Goal: Contribute content: Add original content to the website for others to see

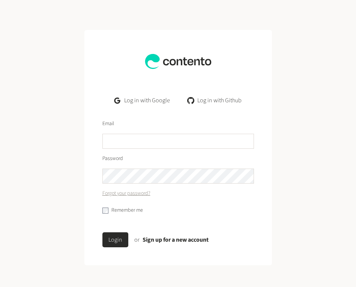
click at [145, 98] on link "Log in with Google" at bounding box center [141, 100] width 67 height 15
click at [145, 100] on link "Log in with Google" at bounding box center [141, 100] width 67 height 15
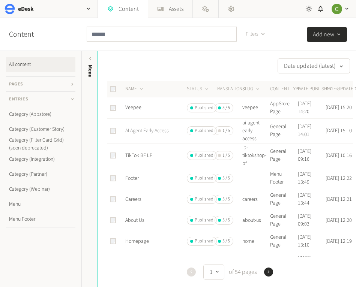
click at [143, 132] on link "AI Agent Early Access" at bounding box center [147, 131] width 44 height 8
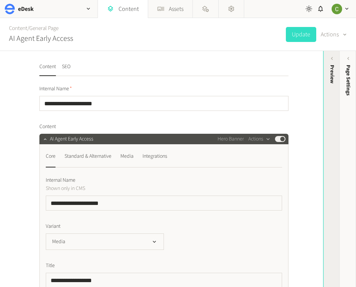
click at [329, 86] on div "Preview" at bounding box center [331, 123] width 17 height 135
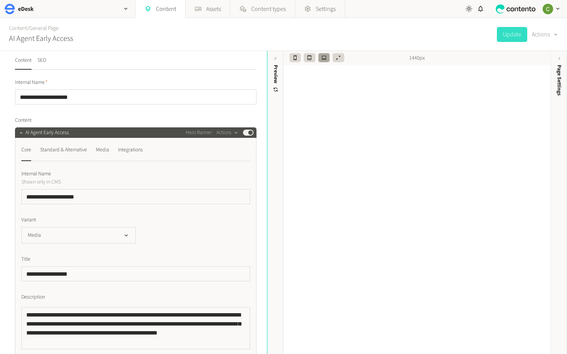
scroll to position [9, 0]
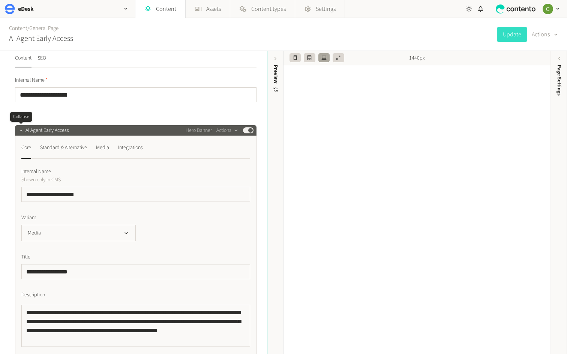
click at [20, 129] on icon "button" at bounding box center [20, 130] width 5 height 5
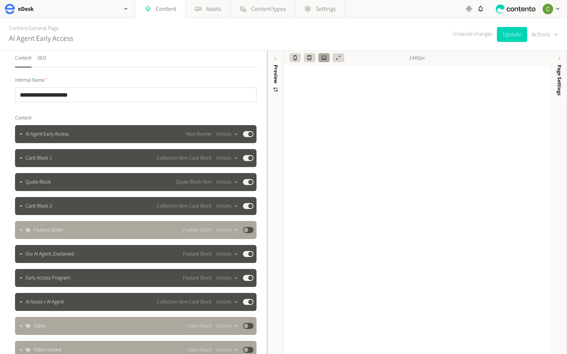
scroll to position [0, 0]
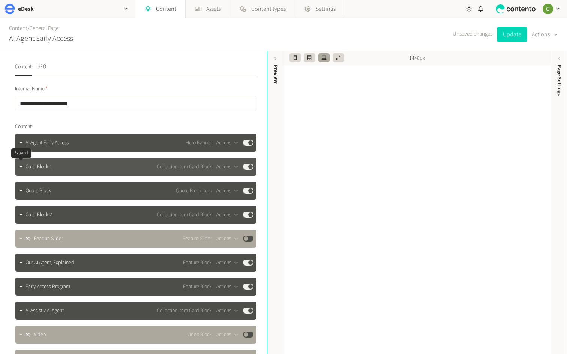
click at [24, 170] on div at bounding box center [21, 167] width 9 height 11
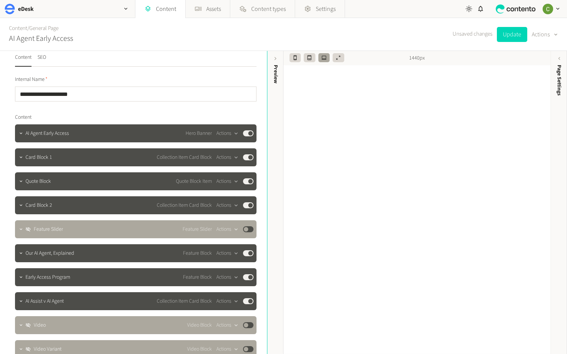
scroll to position [11, 0]
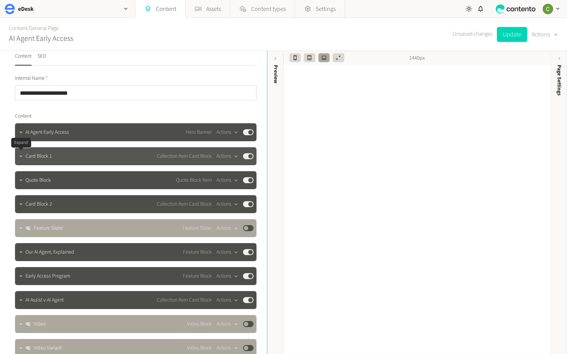
click at [25, 158] on div at bounding box center [21, 156] width 9 height 11
click at [20, 158] on icon "button" at bounding box center [20, 156] width 5 height 5
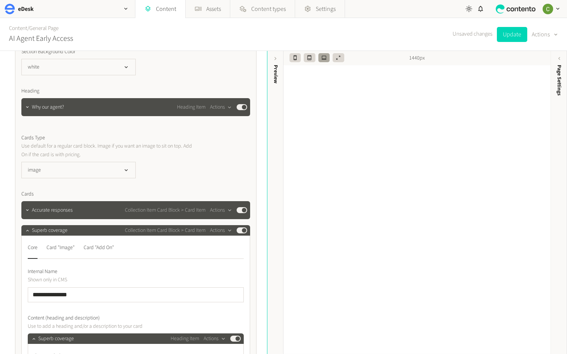
scroll to position [212, 0]
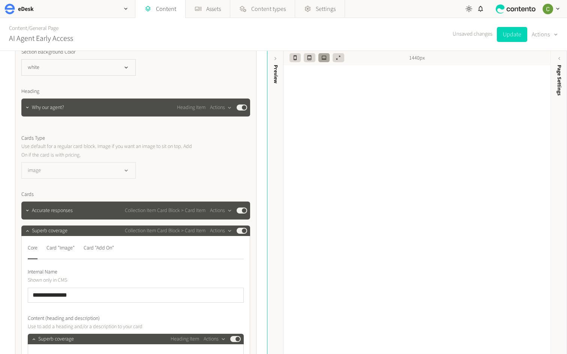
click at [125, 171] on icon "button" at bounding box center [126, 171] width 6 height 6
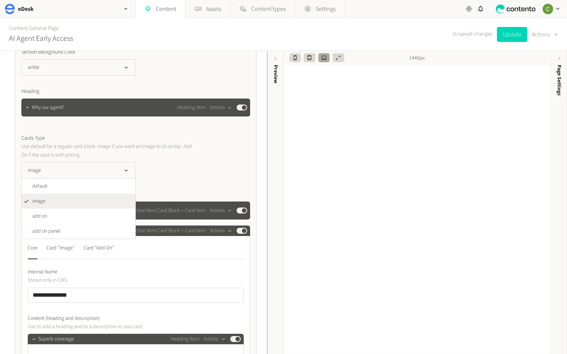
click at [182, 171] on div "image default image add on add on panel" at bounding box center [135, 170] width 229 height 17
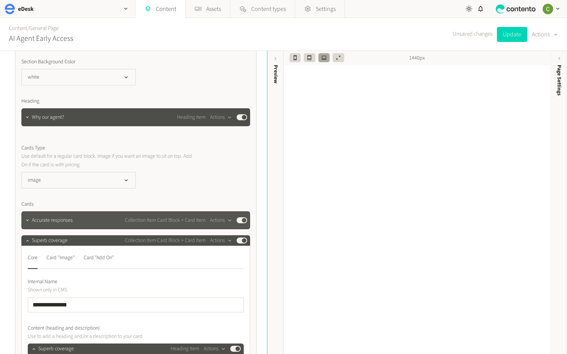
scroll to position [203, 0]
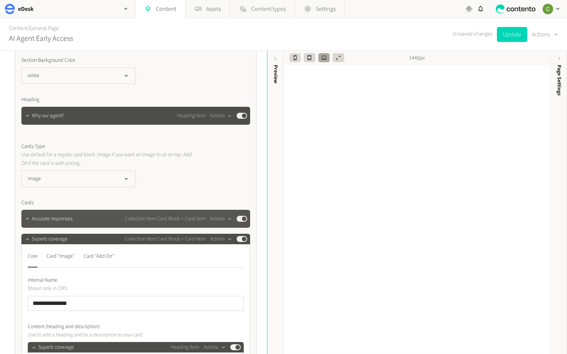
click at [25, 213] on div at bounding box center [27, 219] width 9 height 18
click at [26, 220] on icon "button" at bounding box center [27, 218] width 5 height 5
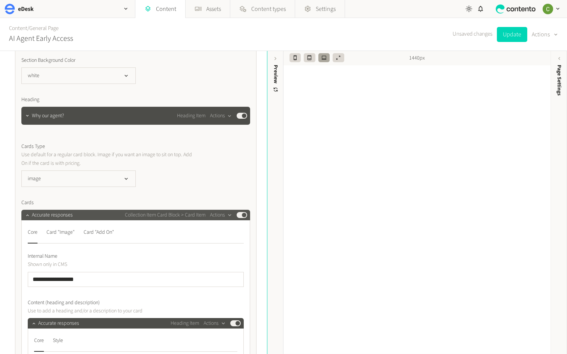
scroll to position [302, 0]
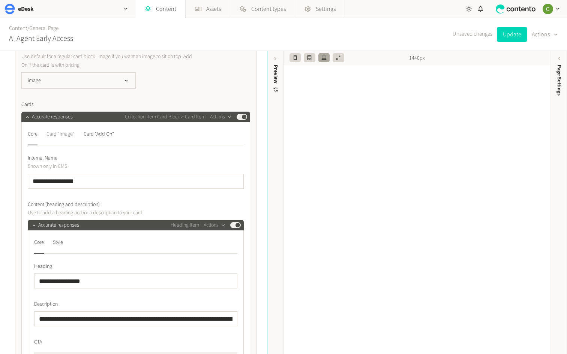
click at [56, 133] on div "Card "Image"" at bounding box center [61, 134] width 28 height 12
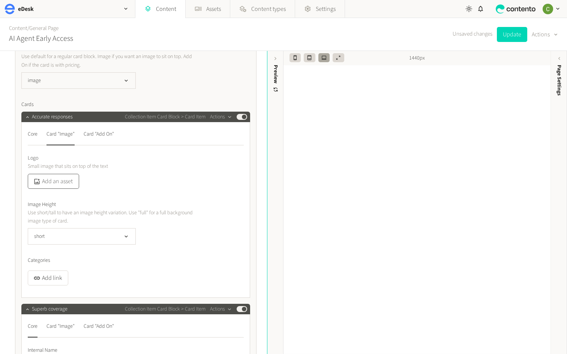
click at [59, 180] on button "Add an asset" at bounding box center [53, 181] width 51 height 15
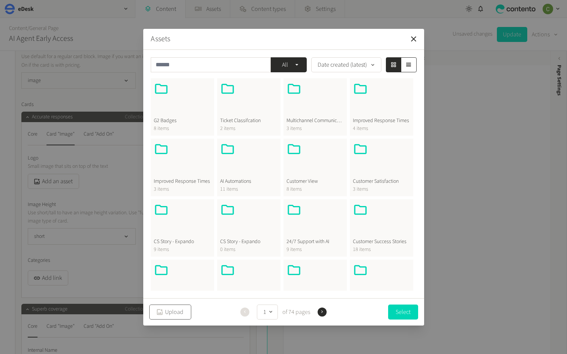
click at [164, 314] on div "button" at bounding box center [160, 312] width 10 height 8
click at [414, 40] on icon "button" at bounding box center [413, 39] width 9 height 9
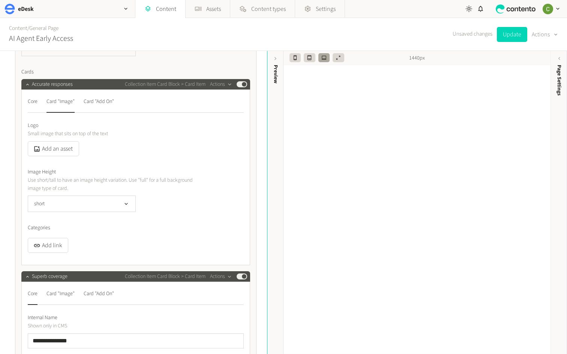
scroll to position [336, 0]
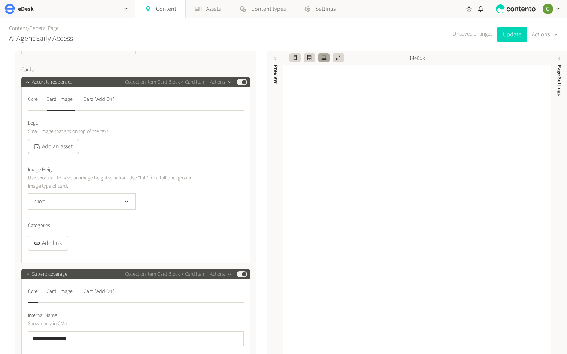
click at [59, 146] on button "Add an asset" at bounding box center [53, 146] width 51 height 15
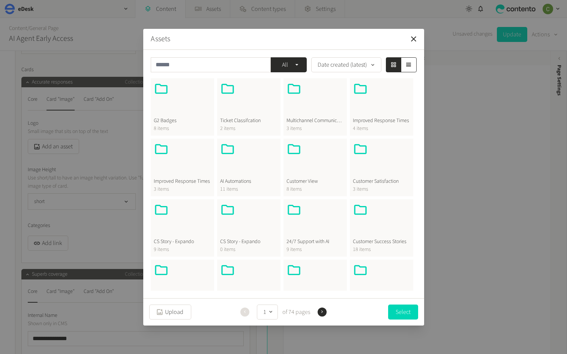
drag, startPoint x: 260, startPoint y: 37, endPoint x: 259, endPoint y: 44, distance: 7.5
click at [260, 38] on header "Assets" at bounding box center [283, 39] width 281 height 21
click at [420, 37] on button "button" at bounding box center [413, 39] width 15 height 15
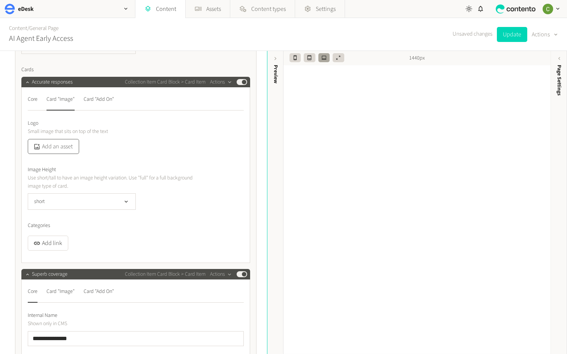
click at [51, 146] on button "Add an asset" at bounding box center [53, 146] width 51 height 15
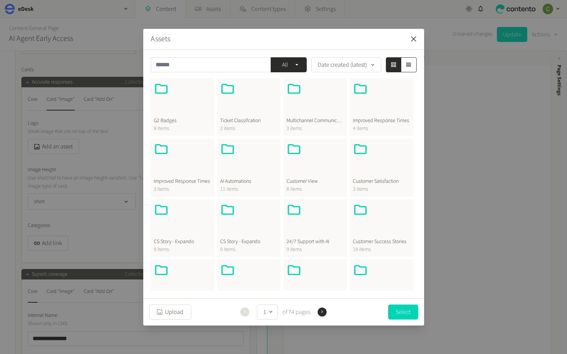
click at [412, 43] on icon "button" at bounding box center [413, 39] width 9 height 9
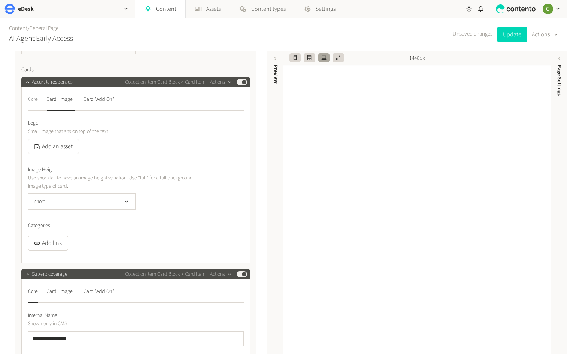
click at [30, 101] on div "Core" at bounding box center [33, 99] width 10 height 12
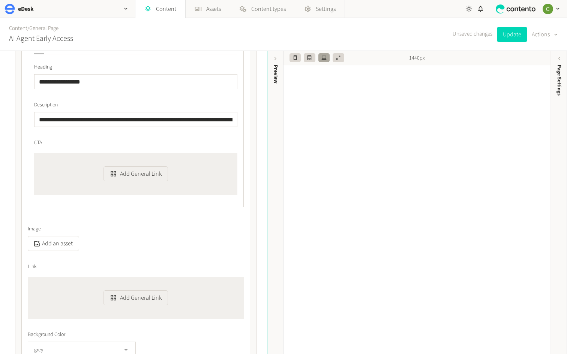
scroll to position [498, 0]
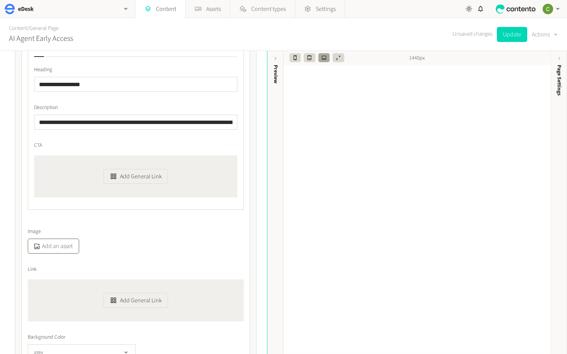
click at [50, 245] on button "Add an asset" at bounding box center [53, 246] width 51 height 15
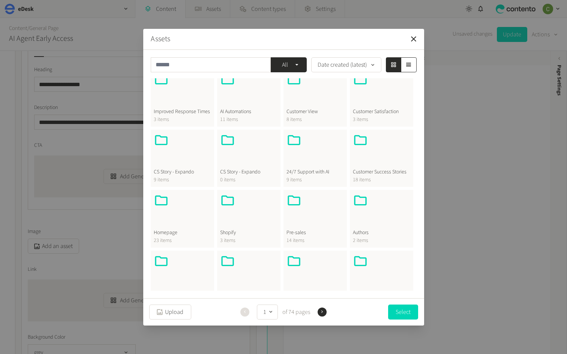
scroll to position [69, 0]
click at [161, 319] on button "Upload" at bounding box center [170, 312] width 42 height 15
click at [161, 312] on icon "button" at bounding box center [159, 312] width 7 height 7
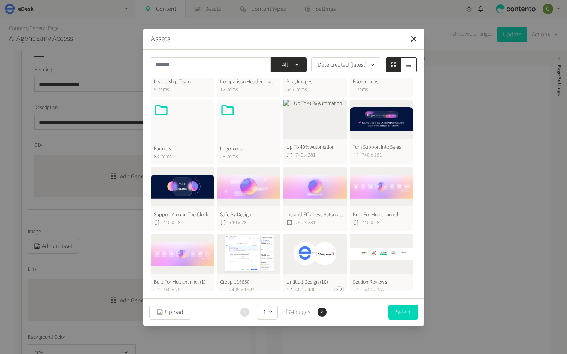
scroll to position [272, 0]
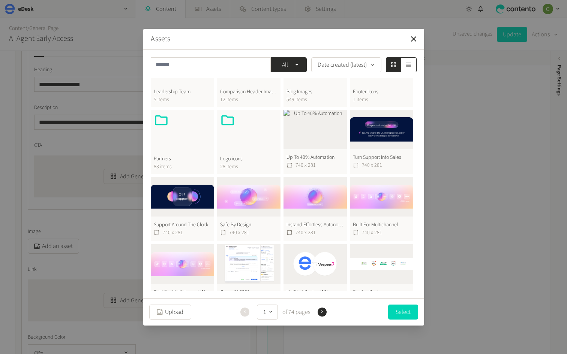
click at [329, 144] on button "Up To 40% Automation 740 x 281" at bounding box center [315, 142] width 63 height 65
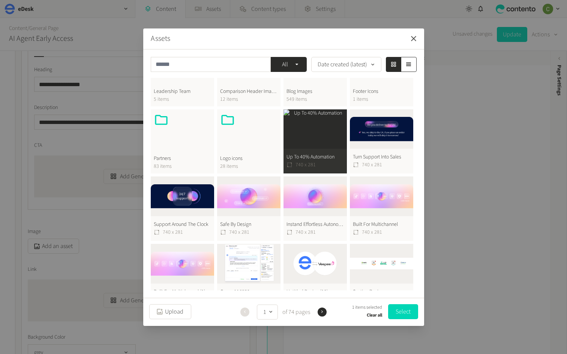
click at [413, 37] on icon "button" at bounding box center [413, 38] width 9 height 9
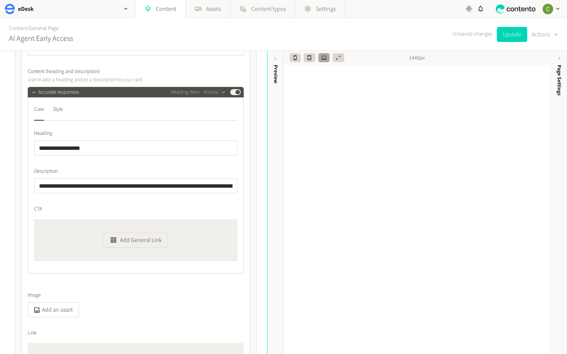
scroll to position [453, 0]
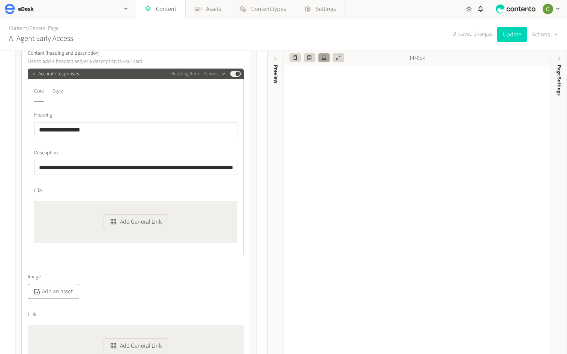
click at [31, 288] on button "Add an asset" at bounding box center [53, 291] width 51 height 15
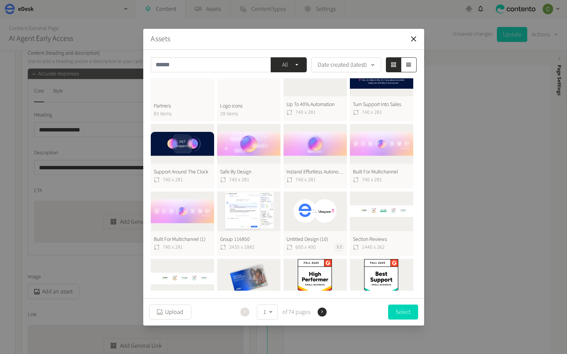
scroll to position [324, 0]
click at [255, 148] on button "Safe By Design 740 x 281" at bounding box center [248, 157] width 63 height 65
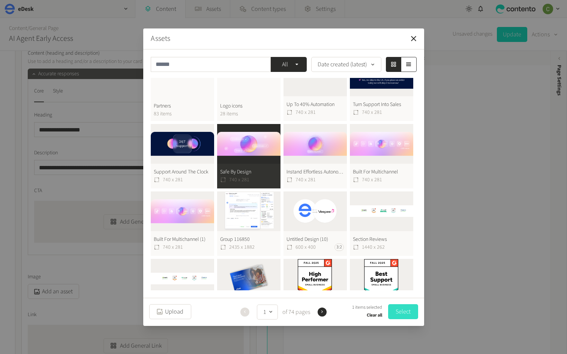
click at [400, 311] on button "Select" at bounding box center [403, 312] width 30 height 15
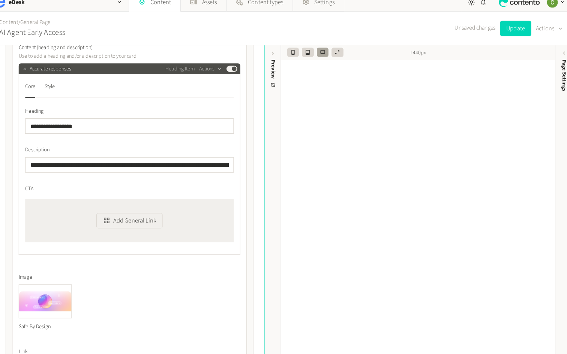
scroll to position [0, 0]
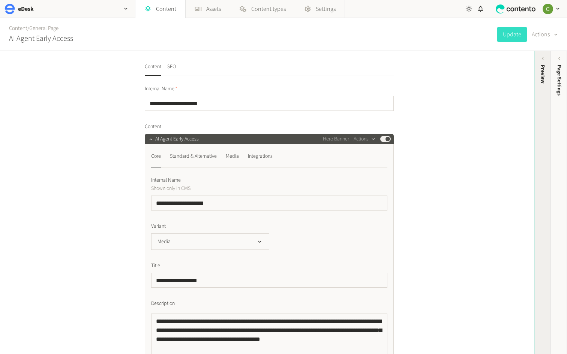
click at [548, 117] on div "Preview" at bounding box center [543, 123] width 17 height 135
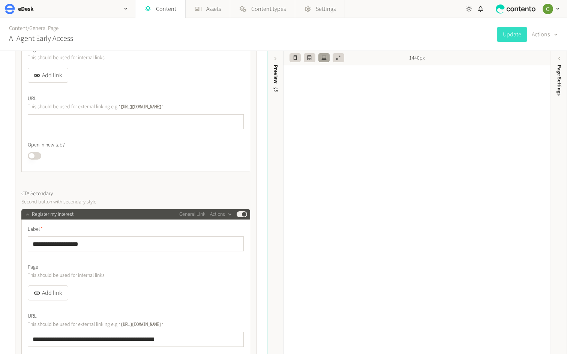
scroll to position [399, 0]
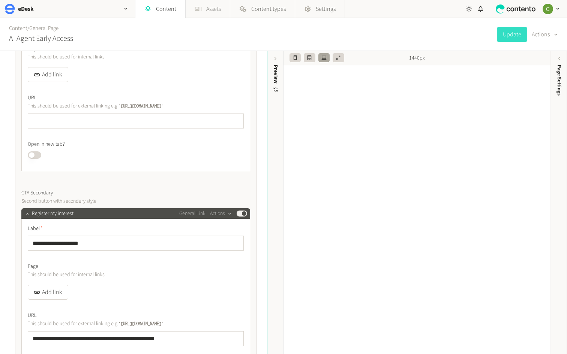
click at [205, 14] on link "Assets" at bounding box center [208, 9] width 44 height 18
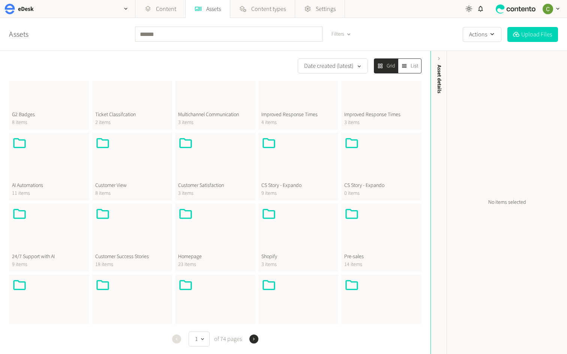
scroll to position [26, 0]
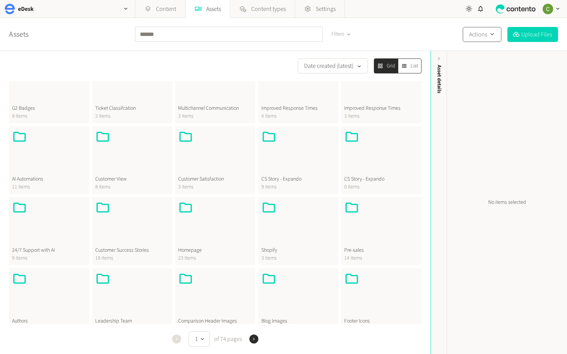
click at [467, 30] on button "Actions" at bounding box center [482, 34] width 39 height 15
click at [468, 51] on button "New folder" at bounding box center [480, 54] width 35 height 14
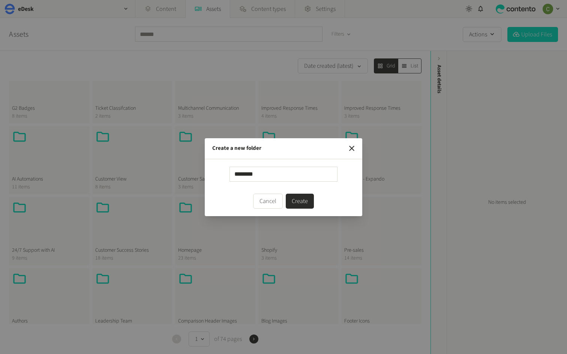
type input "********"
click at [305, 194] on button "Create" at bounding box center [300, 201] width 28 height 15
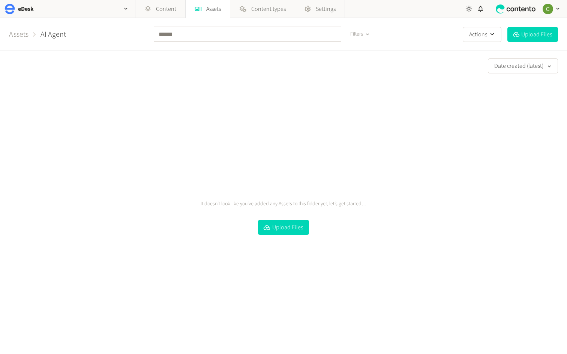
click at [305, 201] on p "It doesn’t look like you’ve added any Assets to this folder yet, let’s get star…" at bounding box center [284, 204] width 166 height 8
click at [22, 33] on link "Assets" at bounding box center [19, 34] width 20 height 11
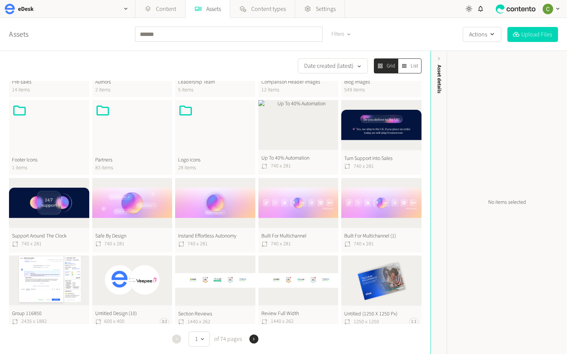
scroll to position [284, 0]
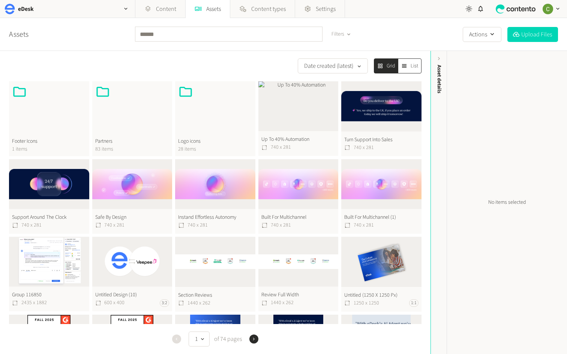
click at [374, 118] on button "Turn Support Into Sales 740 x 281" at bounding box center [381, 118] width 80 height 75
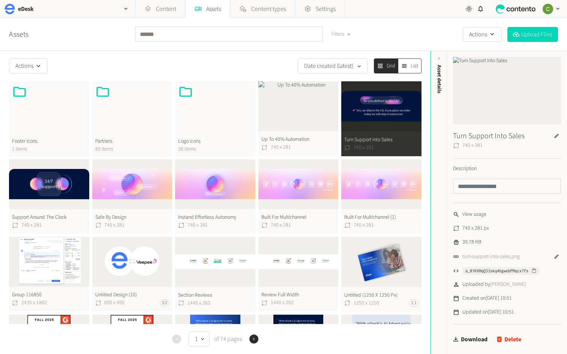
click at [372, 184] on button "Built For Multichannel (1) 740 x 281" at bounding box center [381, 196] width 80 height 75
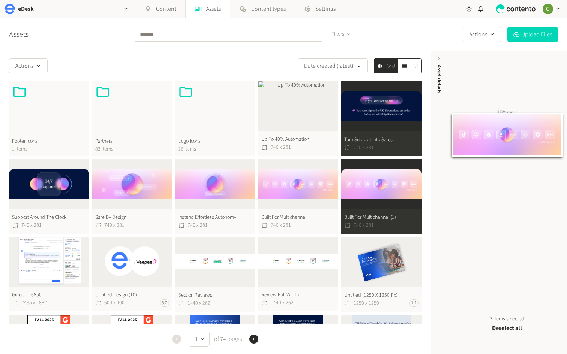
click at [279, 185] on button "Built For Multichannel 740 x 281" at bounding box center [298, 196] width 80 height 75
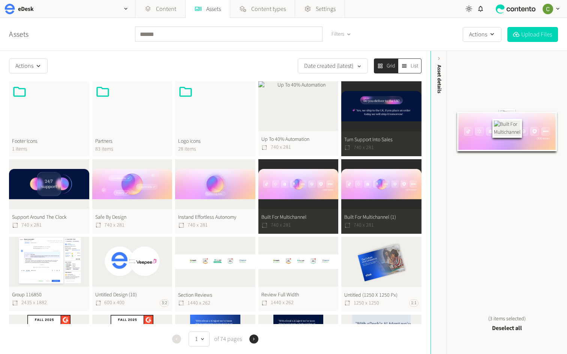
click at [233, 190] on button "Instand Effortless Autonomy 740 x 281" at bounding box center [215, 196] width 80 height 75
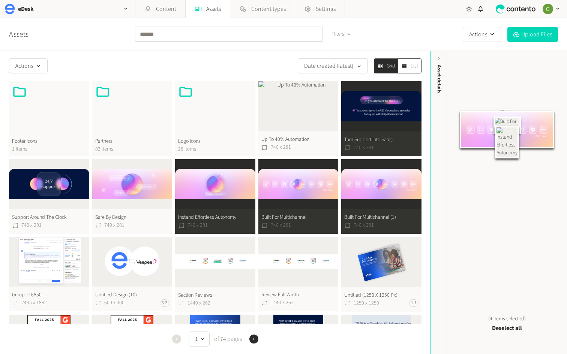
click at [111, 195] on button "Safe By Design 740 x 281" at bounding box center [132, 196] width 80 height 75
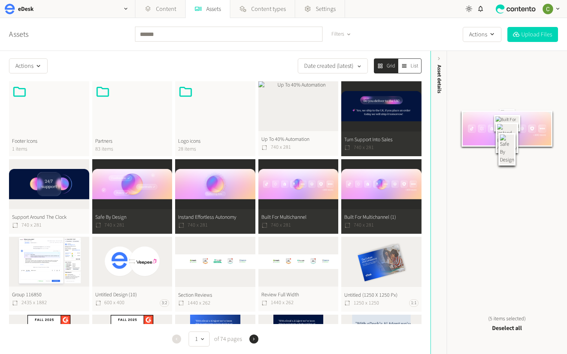
click at [30, 196] on button "Support Around The Clock 740 x 281" at bounding box center [49, 196] width 80 height 75
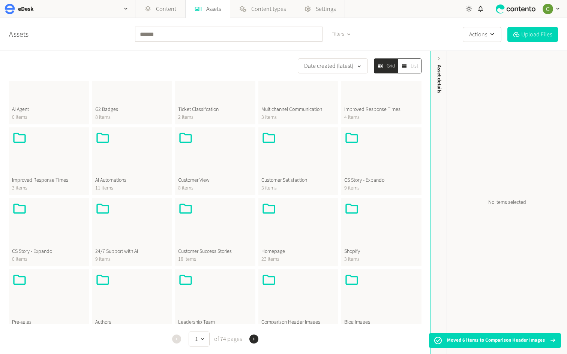
scroll to position [0, 0]
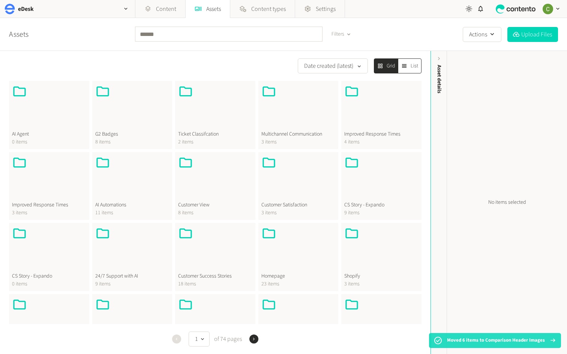
click at [556, 342] on icon at bounding box center [553, 340] width 7 height 7
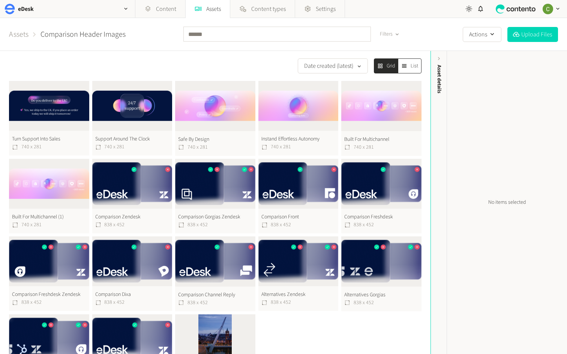
click at [53, 109] on button "Turn Support Into Sales 740 x 281" at bounding box center [49, 118] width 80 height 75
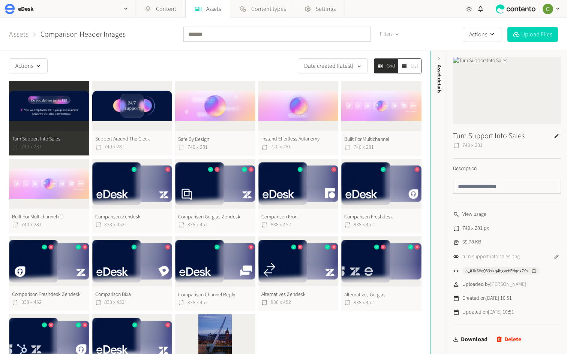
click at [64, 174] on button "Built For Multichannel (1) 740 x 281" at bounding box center [49, 196] width 80 height 75
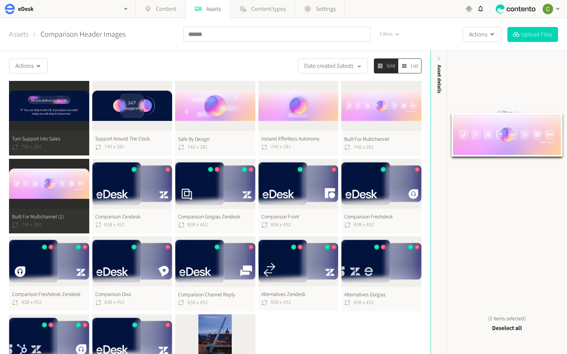
click at [140, 95] on button "Support Around The Clock 740 x 281" at bounding box center [132, 118] width 80 height 75
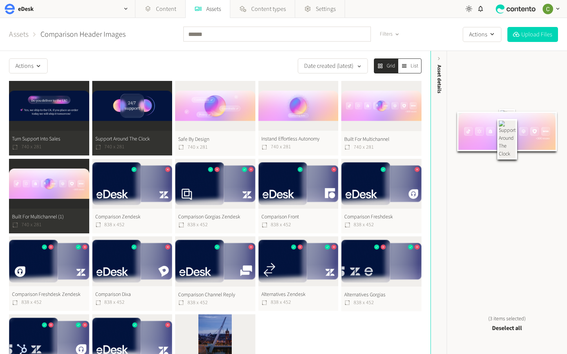
click at [203, 108] on button "Safe By Design 740 x 281" at bounding box center [215, 118] width 80 height 75
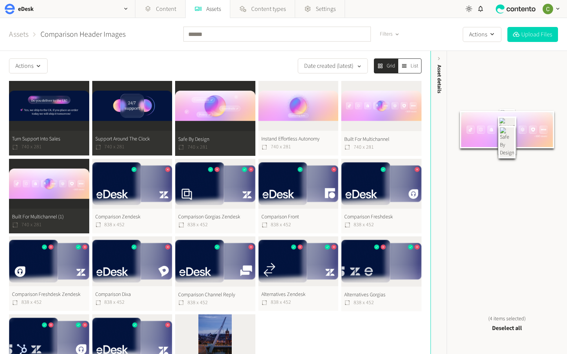
click at [283, 111] on button "Instand Effortless Autonomy 740 x 281" at bounding box center [298, 118] width 80 height 75
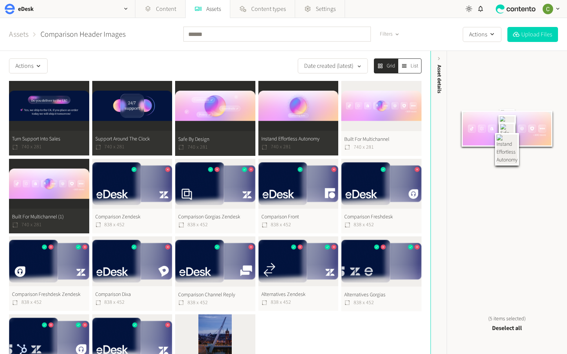
click at [349, 108] on button "Built For Multichannel 740 x 281" at bounding box center [381, 118] width 80 height 75
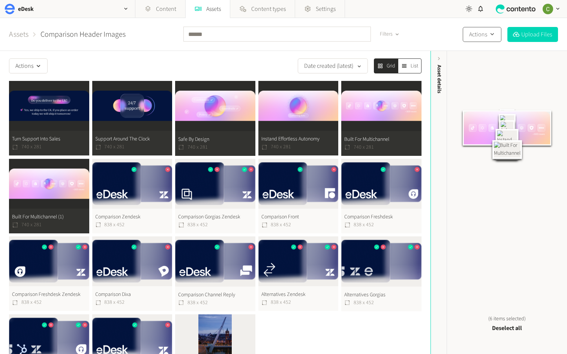
click at [486, 39] on button "Actions" at bounding box center [482, 34] width 39 height 15
click at [41, 62] on div "button" at bounding box center [38, 66] width 10 height 8
click at [36, 84] on button "Move to folder" at bounding box center [30, 85] width 42 height 14
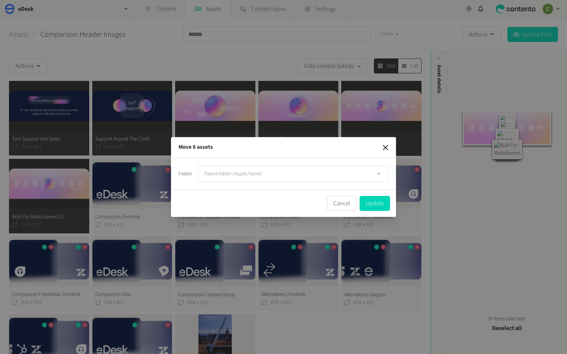
click at [263, 178] on button "Parent folder (Assets home)" at bounding box center [293, 174] width 191 height 17
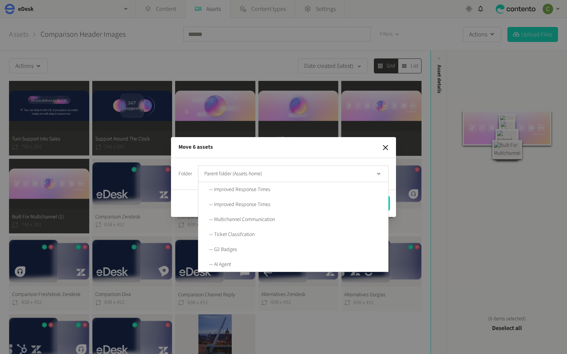
scroll to position [270, 0]
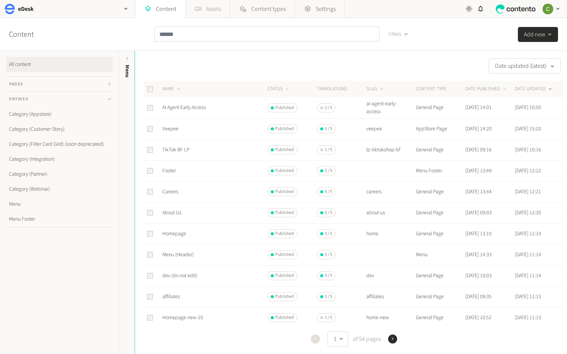
click at [213, 10] on link "Assets" at bounding box center [208, 9] width 44 height 18
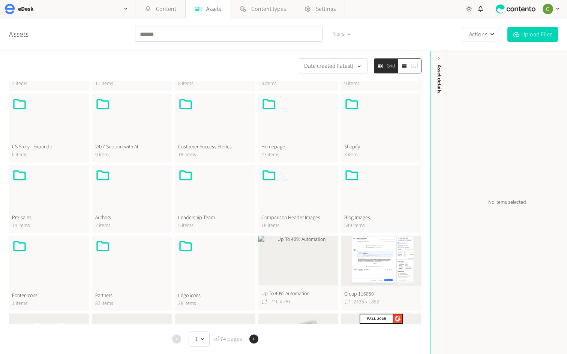
scroll to position [132, 0]
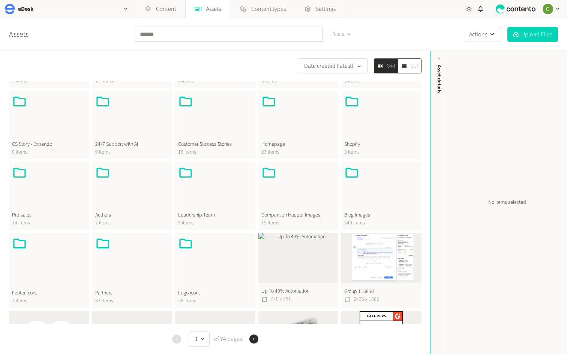
click at [284, 199] on div at bounding box center [298, 188] width 74 height 46
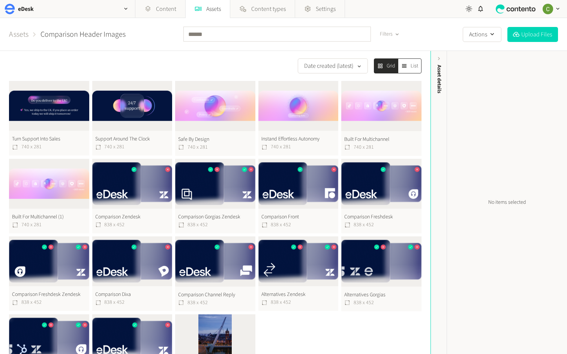
click at [46, 173] on button "Built For Multichannel (1) 740 x 281" at bounding box center [49, 196] width 80 height 75
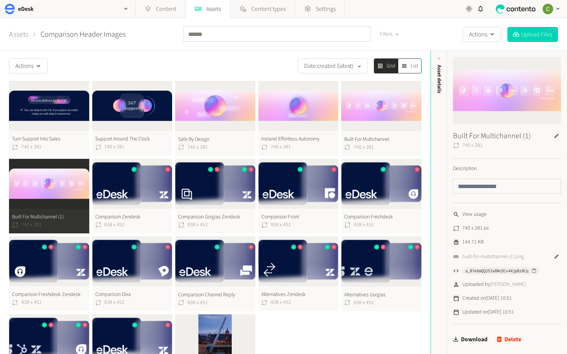
click at [383, 101] on button "Built For Multichannel 740 x 281" at bounding box center [381, 118] width 80 height 75
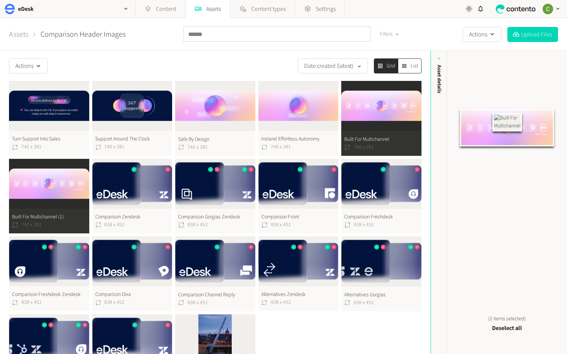
click at [287, 101] on button "Instand Effortless Autonomy 740 x 281" at bounding box center [298, 118] width 80 height 75
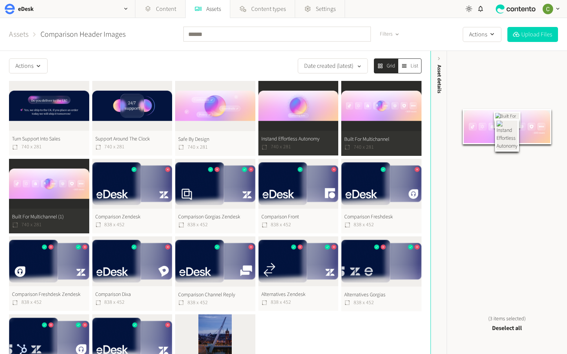
click at [224, 104] on button "Safe By Design 740 x 281" at bounding box center [215, 118] width 80 height 75
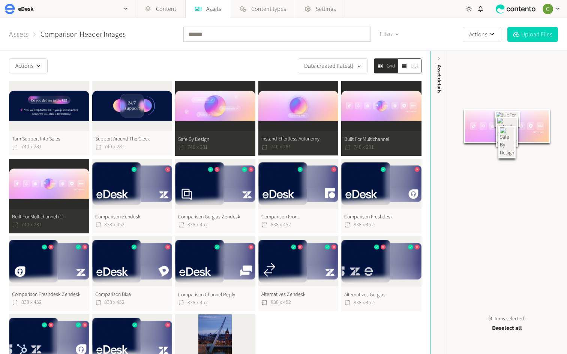
click at [126, 104] on button "Support Around The Clock 740 x 281" at bounding box center [132, 118] width 80 height 75
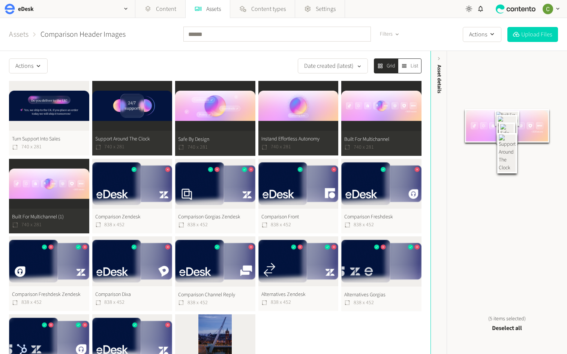
click at [33, 104] on button "Turn Support Into Sales 740 x 281" at bounding box center [49, 118] width 80 height 75
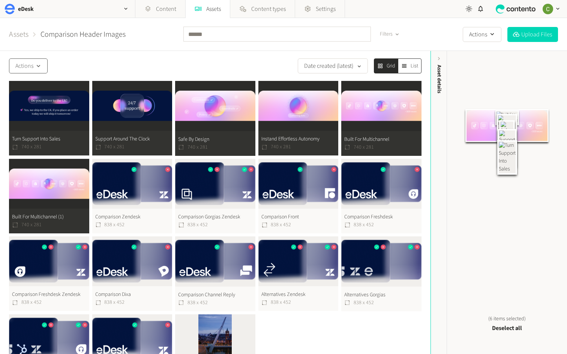
click at [39, 60] on button "Actions" at bounding box center [28, 66] width 39 height 15
click at [34, 81] on button "Move to folder" at bounding box center [30, 85] width 42 height 14
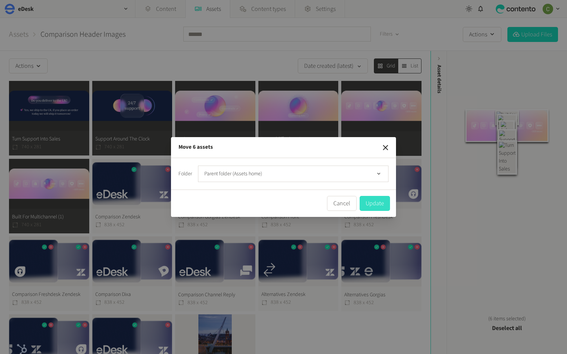
click at [380, 199] on button "Update" at bounding box center [375, 203] width 30 height 15
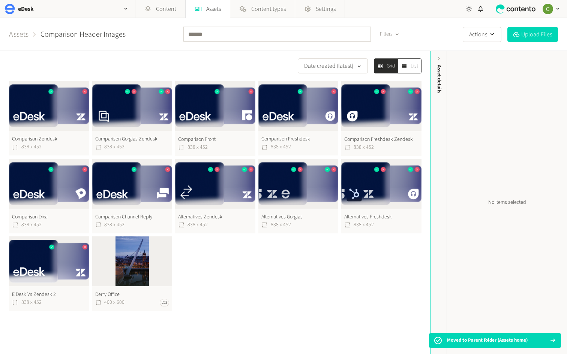
click at [24, 35] on link "Assets" at bounding box center [19, 34] width 20 height 11
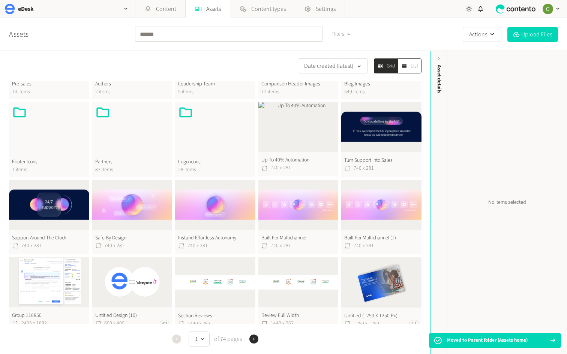
scroll to position [282, 0]
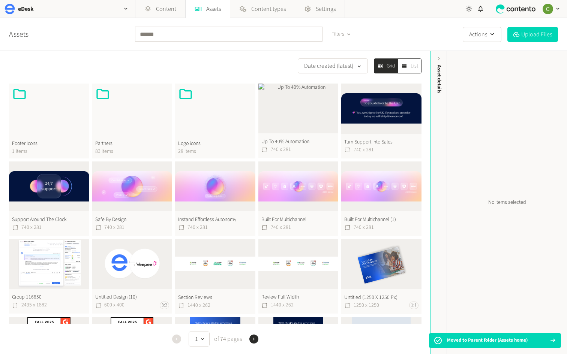
click at [412, 102] on button "Turn Support Into Sales 740 x 281" at bounding box center [381, 121] width 80 height 75
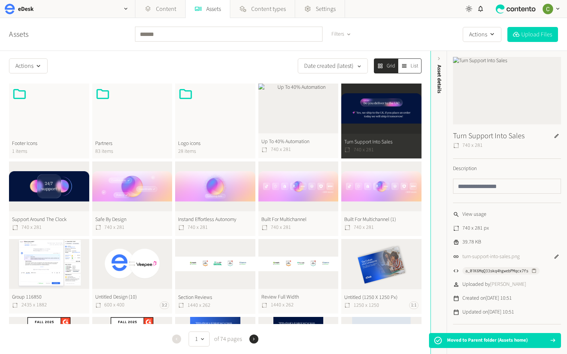
click at [390, 188] on button "Built For Multichannel (1) 740 x 281" at bounding box center [381, 199] width 80 height 75
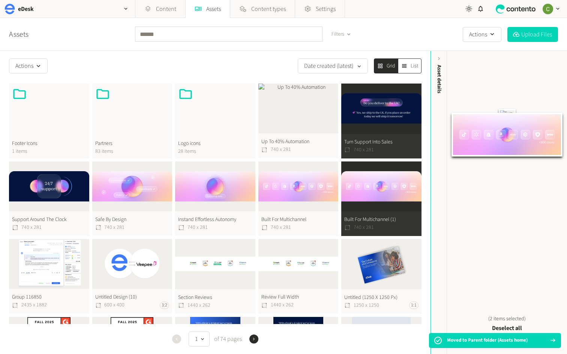
click at [296, 134] on button "Up To 40% Automation 740 x 281" at bounding box center [298, 121] width 80 height 75
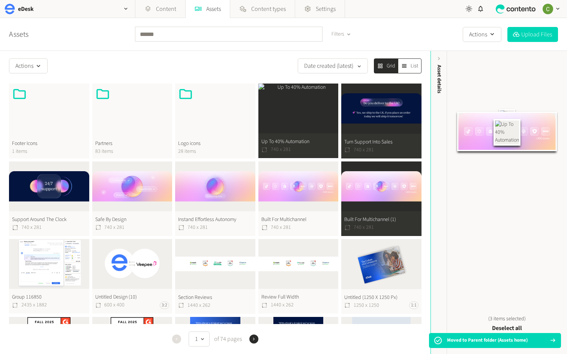
click at [296, 197] on button "Built For Multichannel 740 x 281" at bounding box center [298, 199] width 80 height 75
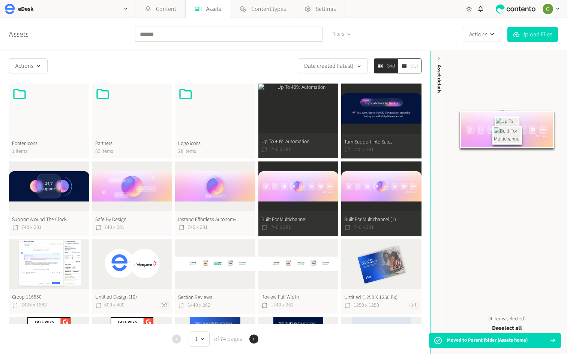
click at [203, 195] on button "Instand Effortless Autonomy 740 x 281" at bounding box center [215, 199] width 80 height 75
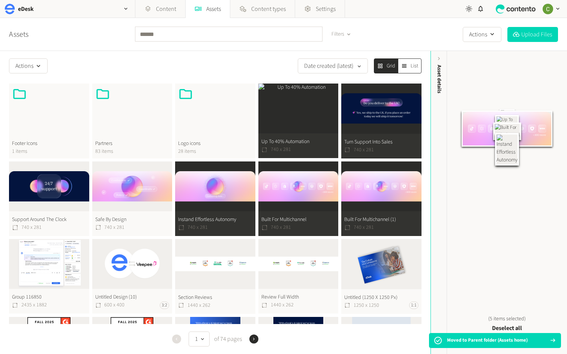
click at [137, 194] on button "Safe By Design 740 x 281" at bounding box center [132, 199] width 80 height 75
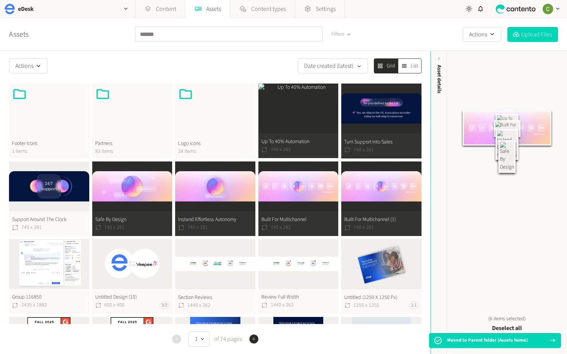
click at [33, 195] on button "Support Around The Clock 740 x 281" at bounding box center [49, 199] width 80 height 75
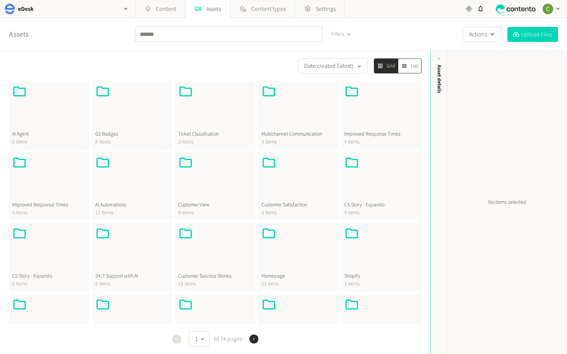
drag, startPoint x: 24, startPoint y: 110, endPoint x: 35, endPoint y: 109, distance: 10.6
click at [35, 109] on div at bounding box center [49, 107] width 74 height 46
drag, startPoint x: 35, startPoint y: 109, endPoint x: 35, endPoint y: 144, distance: 34.9
click at [35, 144] on div "AI Agent 0 items" at bounding box center [49, 115] width 80 height 68
click at [36, 138] on span "AI Agent" at bounding box center [49, 135] width 74 height 8
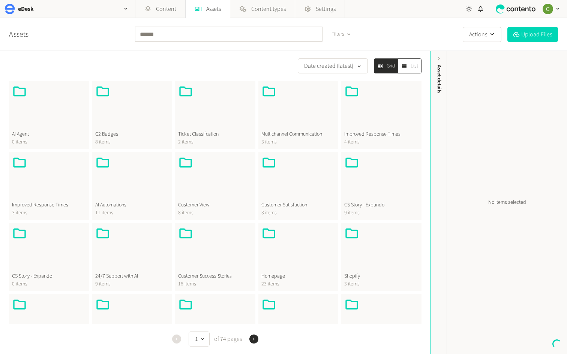
click at [36, 138] on span "AI Agent" at bounding box center [49, 135] width 74 height 8
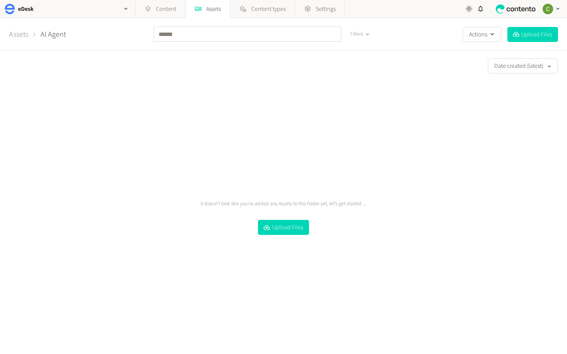
click at [279, 216] on div "It doesn’t look like you’ve added any Assets to this folder yet, let’s get star…" at bounding box center [283, 217] width 549 height 273
click at [276, 227] on button "Upload Files" at bounding box center [283, 227] width 51 height 15
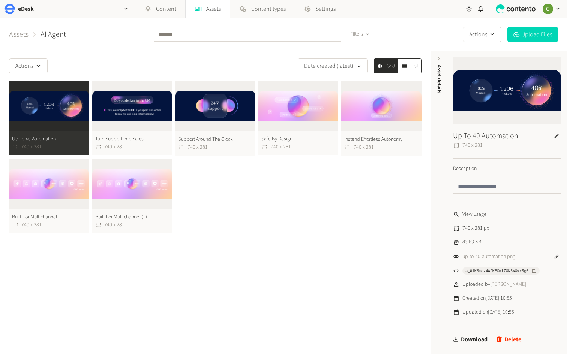
click at [22, 35] on link "Assets" at bounding box center [19, 34] width 20 height 11
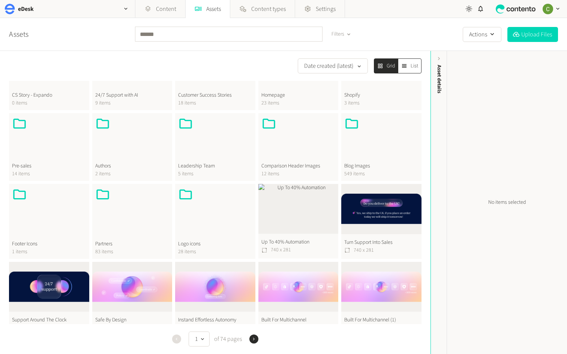
scroll to position [182, 0]
click at [279, 199] on button "Up To 40% Automation 740 x 281" at bounding box center [298, 221] width 80 height 75
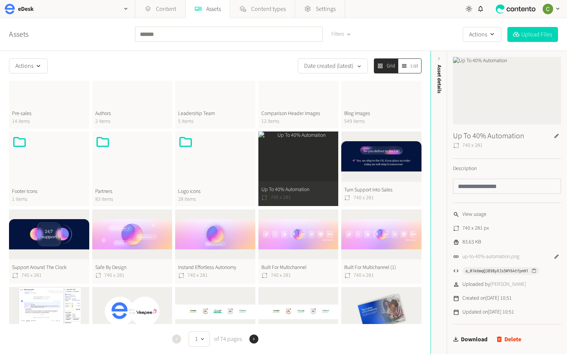
scroll to position [235, 0]
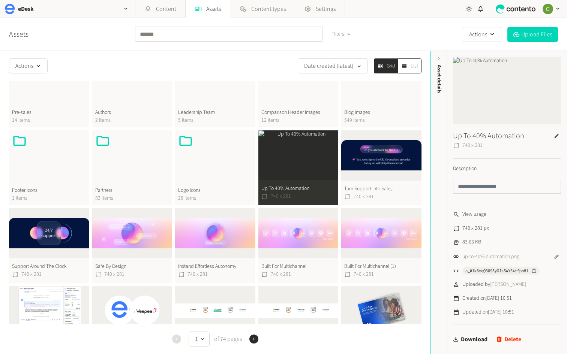
click at [367, 231] on button "Built For Multichannel (1) 740 x 281" at bounding box center [381, 246] width 80 height 75
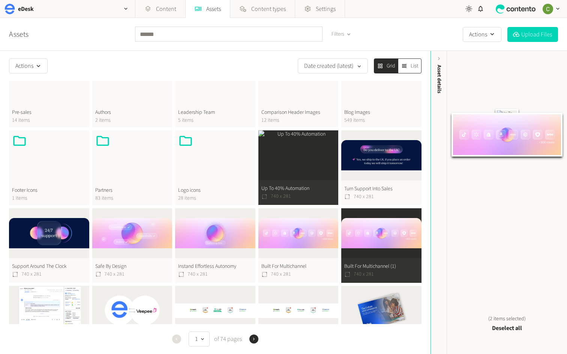
click at [372, 161] on button "Turn Support Into Sales 740 x 281" at bounding box center [381, 168] width 80 height 75
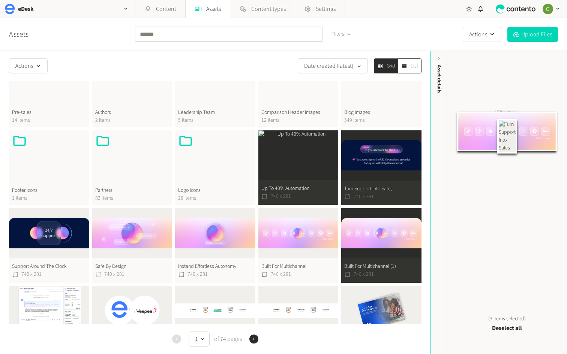
click at [311, 246] on button "Built For Multichannel 740 x 281" at bounding box center [298, 246] width 80 height 75
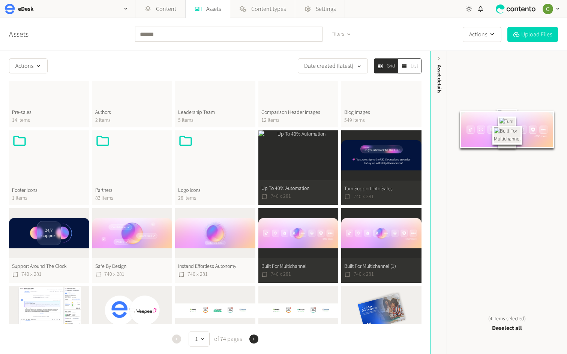
click at [228, 246] on button "Instand Effortless Autonomy 740 x 281" at bounding box center [215, 246] width 80 height 75
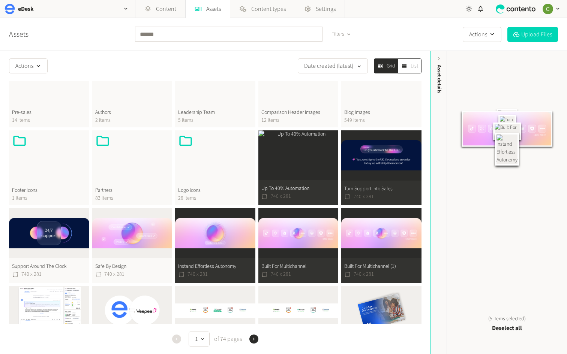
click at [137, 249] on button "Safe By Design 740 x 281" at bounding box center [132, 246] width 80 height 75
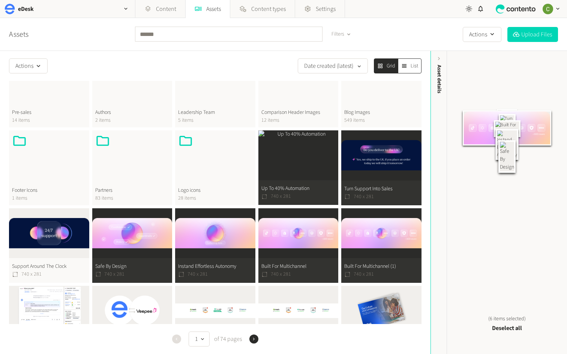
click at [42, 249] on button "Support Around The Clock 740 x 281" at bounding box center [49, 246] width 80 height 75
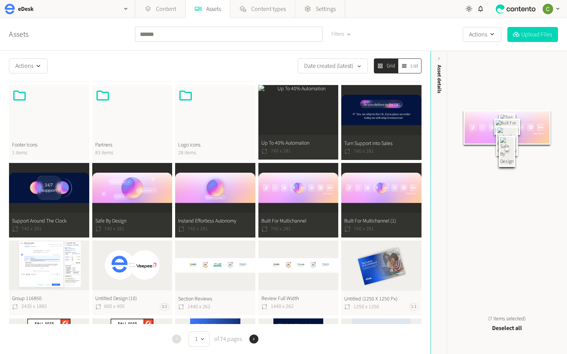
scroll to position [302, 0]
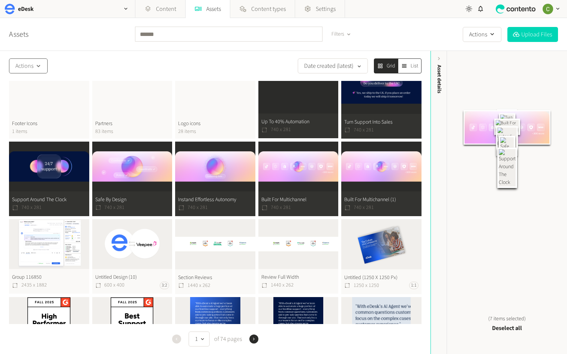
click at [38, 66] on icon "button" at bounding box center [39, 66] width 4 height 2
click at [32, 95] on button "Delete" at bounding box center [30, 99] width 42 height 14
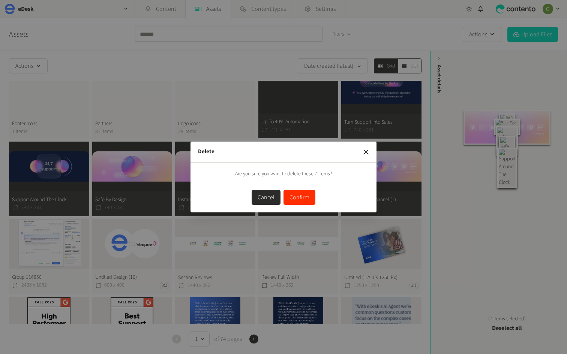
click at [300, 198] on button "Confirm" at bounding box center [300, 197] width 32 height 15
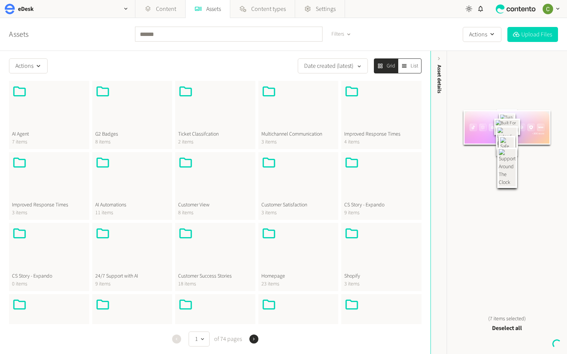
scroll to position [0, 0]
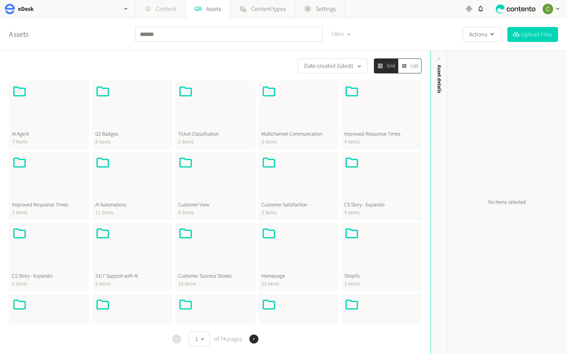
click at [164, 12] on link "Content" at bounding box center [160, 9] width 50 height 18
click at [156, 9] on link "Content" at bounding box center [160, 9] width 50 height 18
click at [167, 8] on link "Content" at bounding box center [160, 9] width 50 height 18
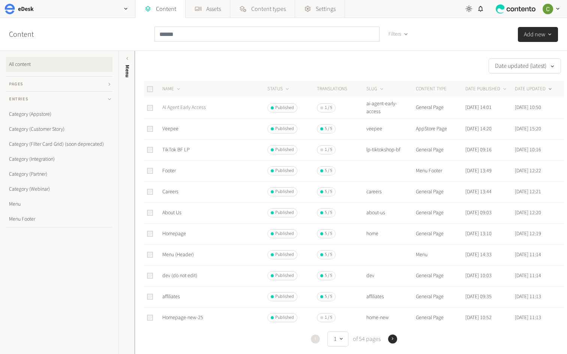
click at [196, 108] on link "AI Agent Early Access" at bounding box center [184, 108] width 44 height 8
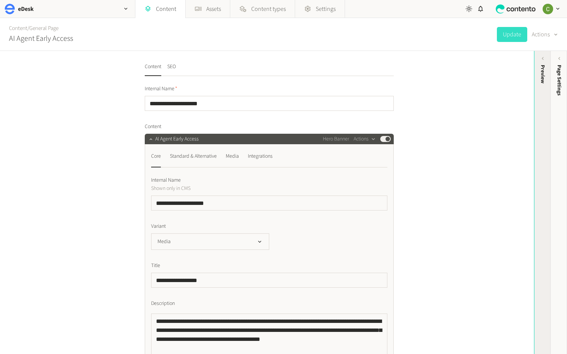
click at [542, 129] on div "Preview" at bounding box center [543, 123] width 17 height 135
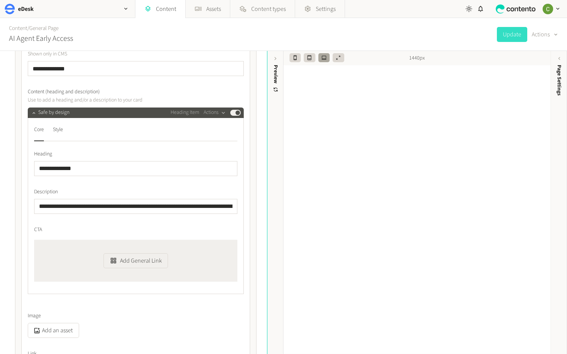
scroll to position [1309, 0]
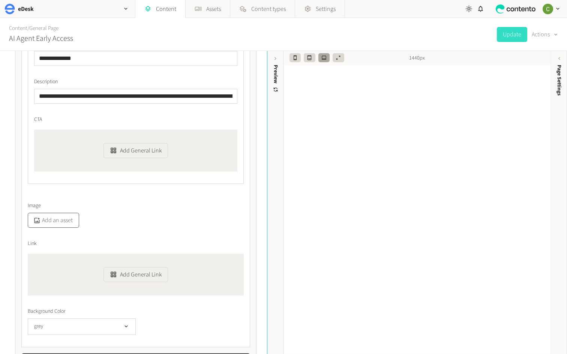
click at [54, 219] on button "Add an asset" at bounding box center [53, 220] width 51 height 15
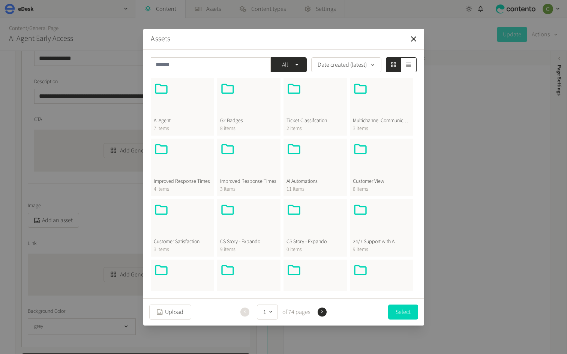
click at [189, 114] on div at bounding box center [182, 99] width 57 height 36
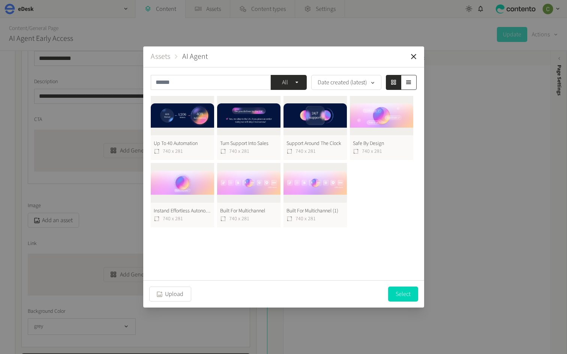
click at [360, 126] on button "Safe By Design 740 x 281" at bounding box center [381, 128] width 63 height 65
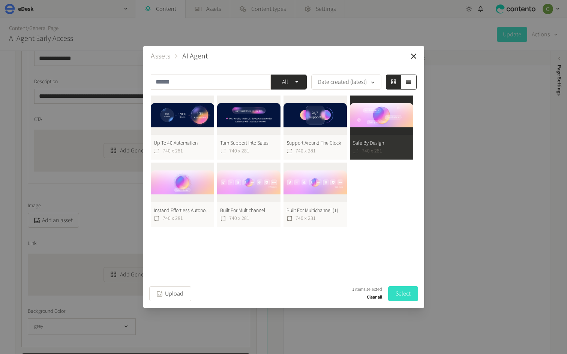
click at [408, 299] on button "Select" at bounding box center [403, 294] width 30 height 15
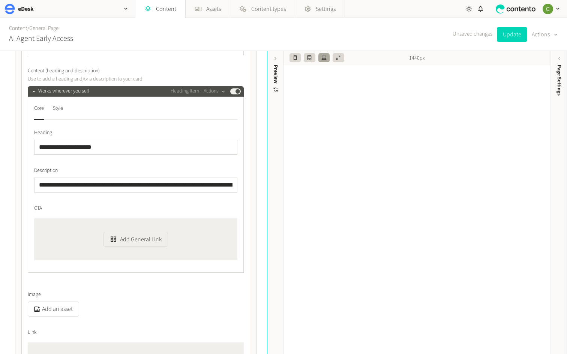
scroll to position [1756, 0]
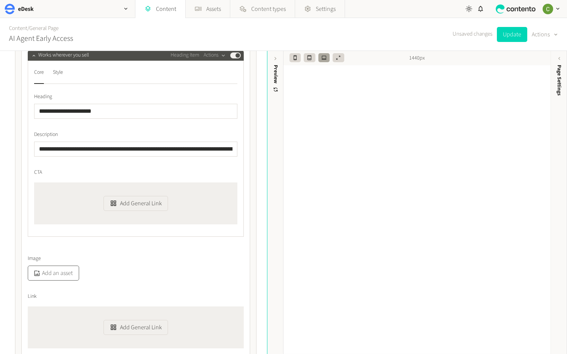
click at [55, 277] on button "Add an asset" at bounding box center [53, 273] width 51 height 15
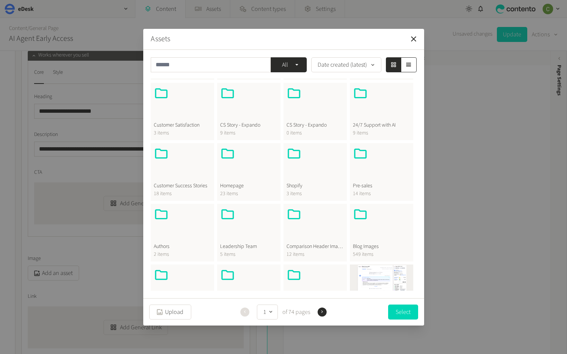
scroll to position [0, 0]
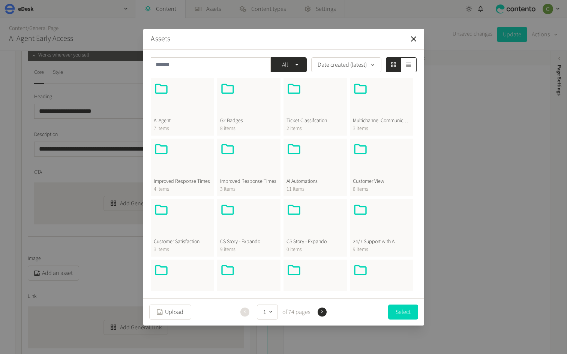
click at [165, 96] on icon at bounding box center [161, 88] width 15 height 15
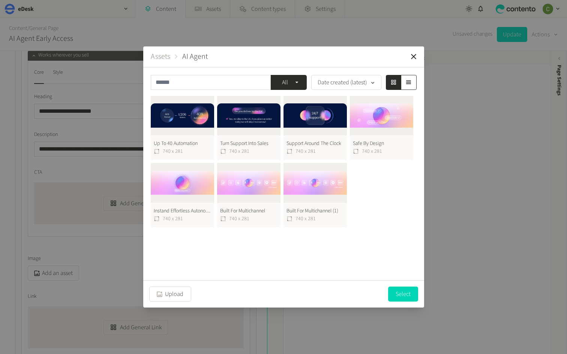
click at [242, 186] on button "Built For Multichannel 740 x 281" at bounding box center [248, 195] width 63 height 65
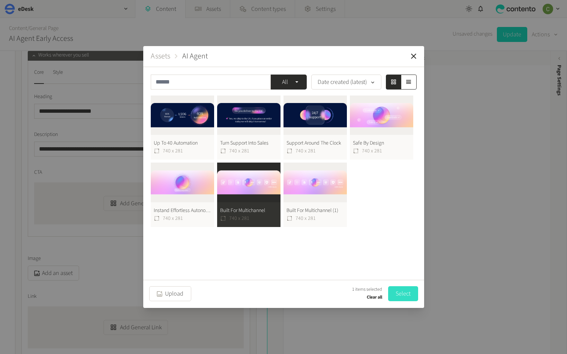
click at [404, 296] on button "Select" at bounding box center [403, 294] width 30 height 15
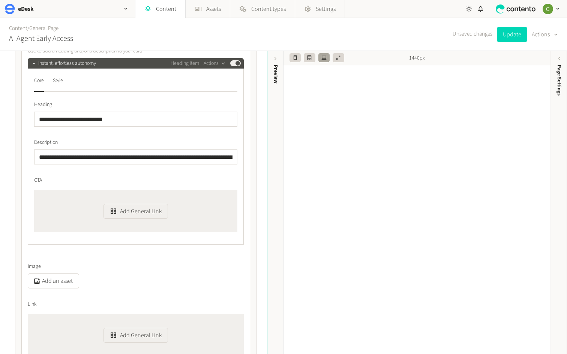
scroll to position [2257, 0]
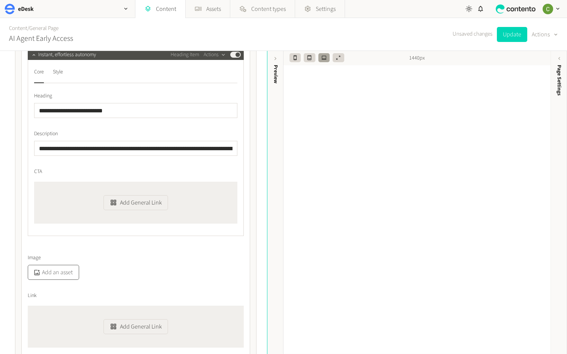
click at [66, 272] on button "Add an asset" at bounding box center [53, 272] width 51 height 15
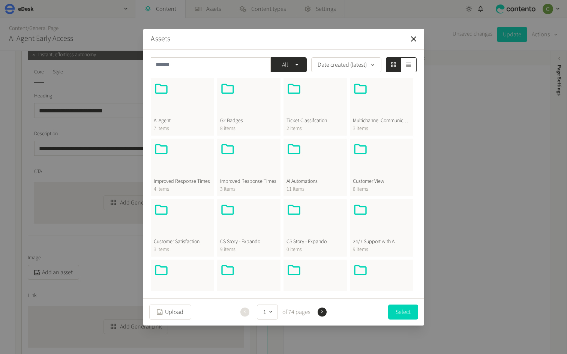
click at [174, 114] on div at bounding box center [182, 99] width 57 height 36
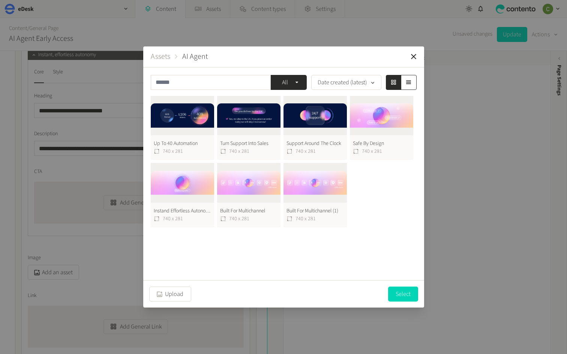
click at [195, 195] on button "Instand Effortless Autonomy 740 x 281" at bounding box center [182, 195] width 63 height 65
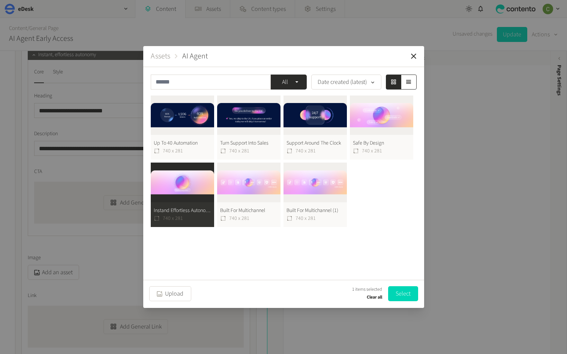
drag, startPoint x: 399, startPoint y: 293, endPoint x: 258, endPoint y: 288, distance: 141.1
click at [399, 293] on button "Select" at bounding box center [403, 294] width 30 height 15
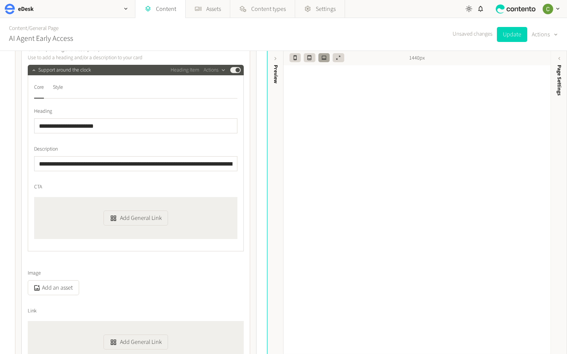
scroll to position [3187, 0]
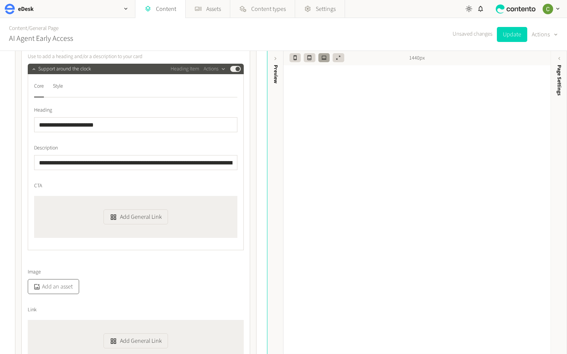
click at [69, 289] on button "Add an asset" at bounding box center [53, 286] width 51 height 15
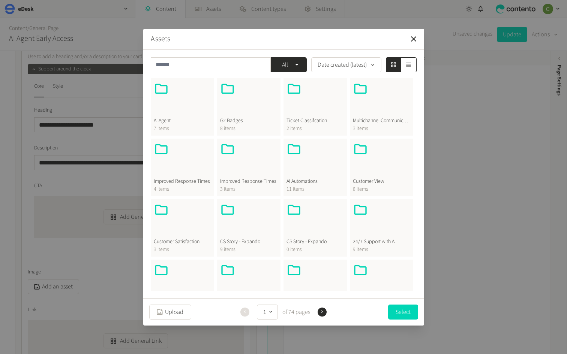
click at [179, 116] on div at bounding box center [182, 99] width 57 height 36
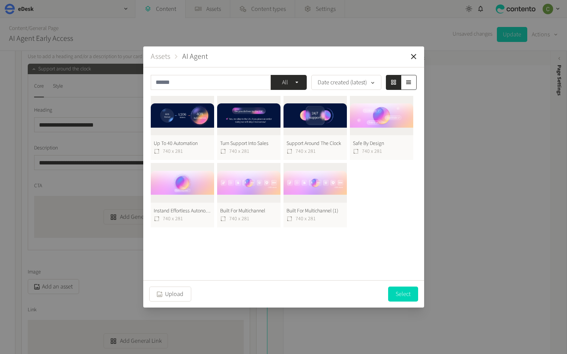
click at [295, 125] on button "Support Around The Clock 740 x 281" at bounding box center [315, 128] width 63 height 65
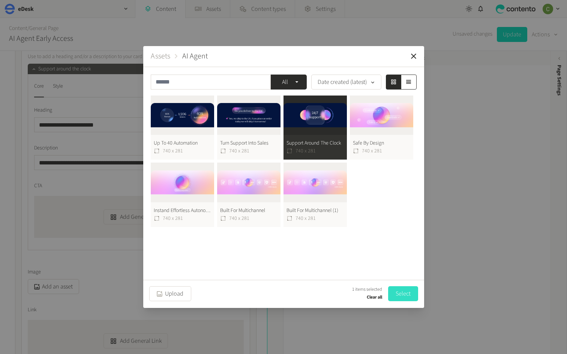
click at [402, 295] on button "Select" at bounding box center [403, 294] width 30 height 15
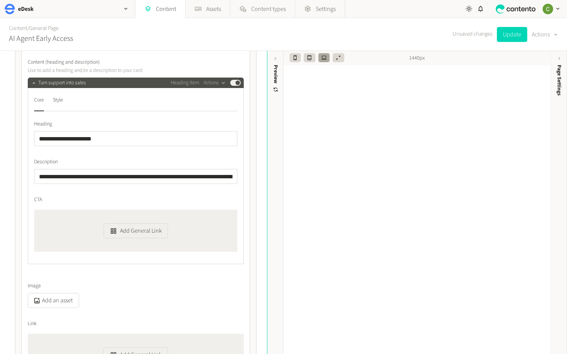
scroll to position [3682, 0]
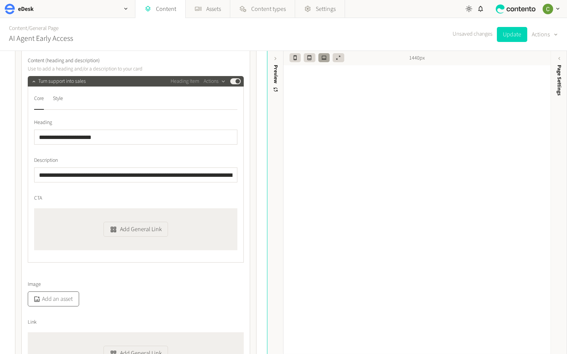
click at [56, 299] on button "Add an asset" at bounding box center [53, 299] width 51 height 15
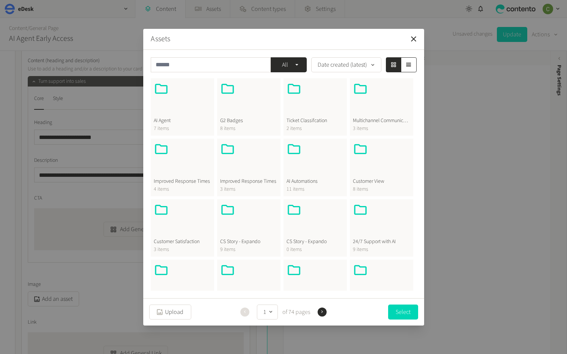
click at [192, 108] on div at bounding box center [182, 99] width 57 height 36
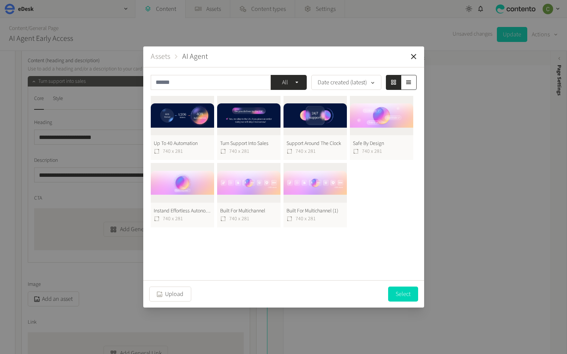
click at [253, 122] on button "Turn Support Into Sales 740 x 281" at bounding box center [248, 128] width 63 height 65
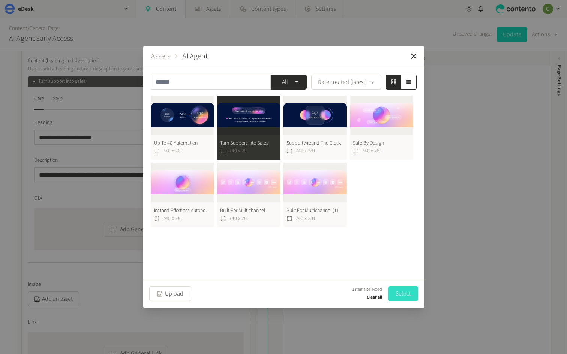
click at [412, 295] on button "Select" at bounding box center [403, 294] width 30 height 15
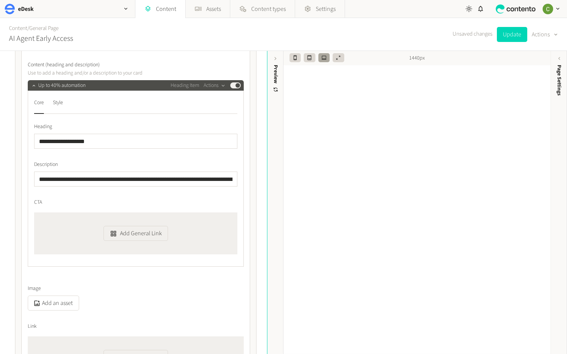
scroll to position [4230, 0]
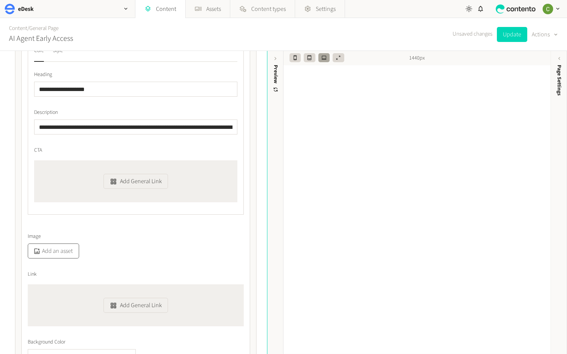
click at [58, 249] on button "Add an asset" at bounding box center [53, 251] width 51 height 15
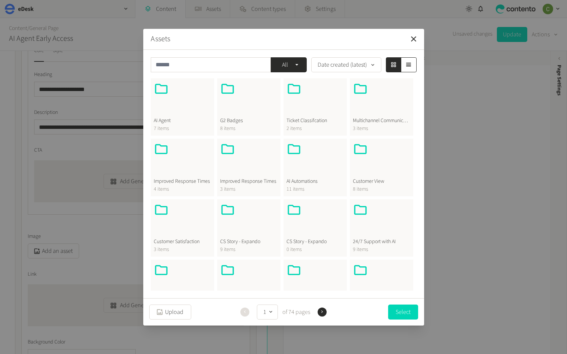
click at [192, 110] on div at bounding box center [182, 99] width 57 height 36
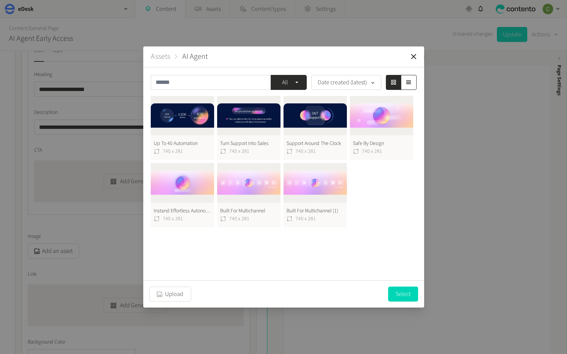
click at [182, 135] on button "Up To 40 Automation 740 x 281" at bounding box center [182, 128] width 63 height 65
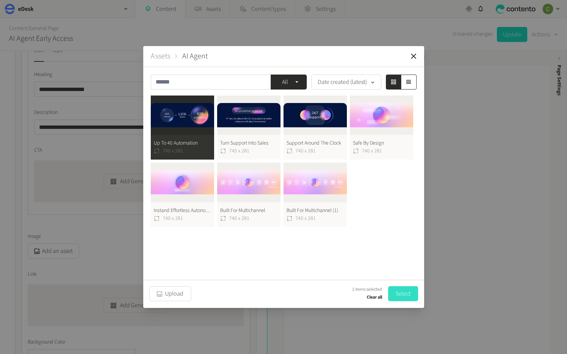
click at [399, 293] on button "Select" at bounding box center [403, 294] width 30 height 15
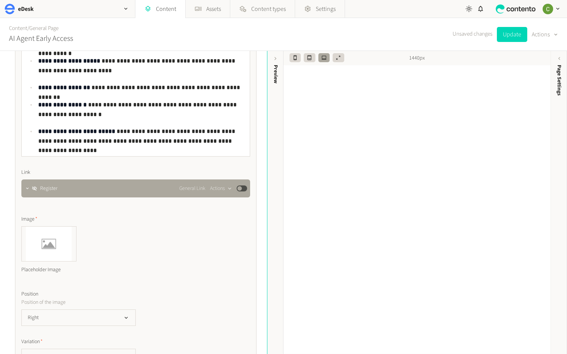
scroll to position [4956, 0]
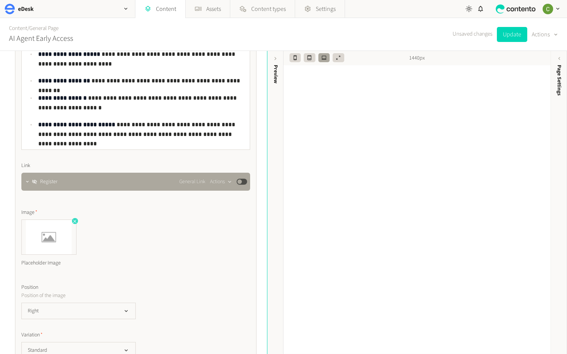
click at [77, 219] on icon "button" at bounding box center [74, 221] width 5 height 5
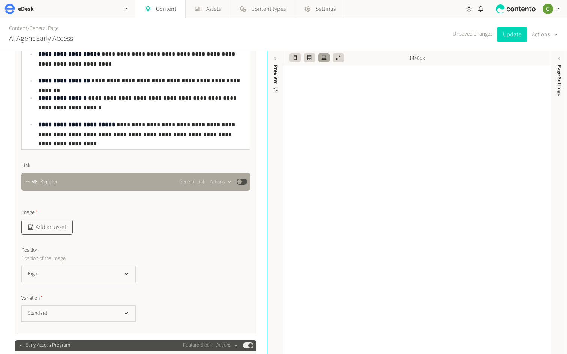
click at [59, 226] on button "Add an asset" at bounding box center [46, 227] width 51 height 15
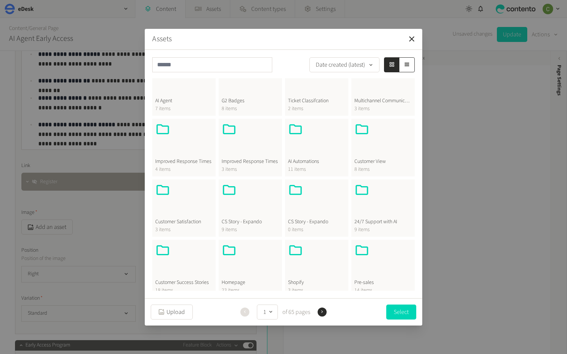
scroll to position [20, 0]
click at [293, 147] on div at bounding box center [316, 140] width 57 height 36
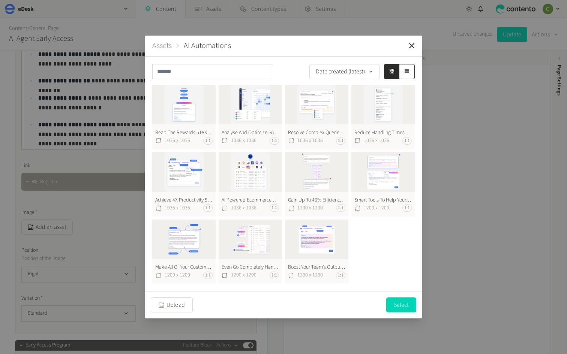
scroll to position [0, 0]
click at [164, 46] on button "Assets" at bounding box center [162, 45] width 20 height 11
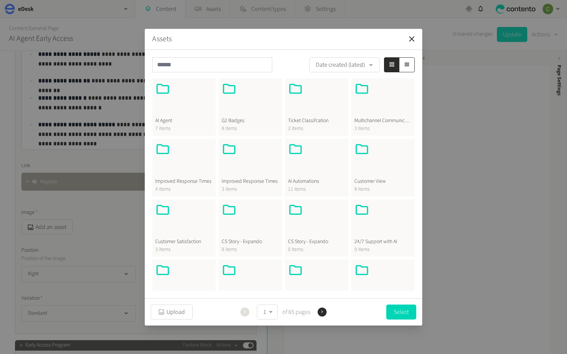
click at [166, 171] on div at bounding box center [183, 160] width 57 height 36
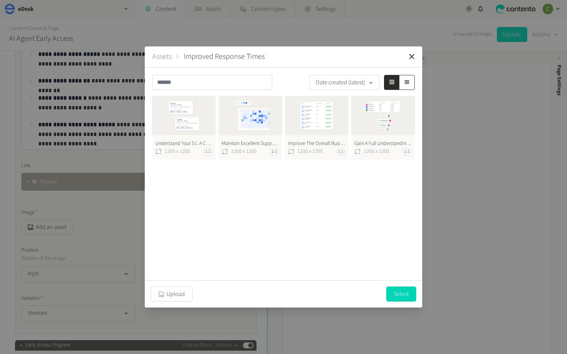
click at [163, 58] on button "Assets" at bounding box center [162, 56] width 20 height 11
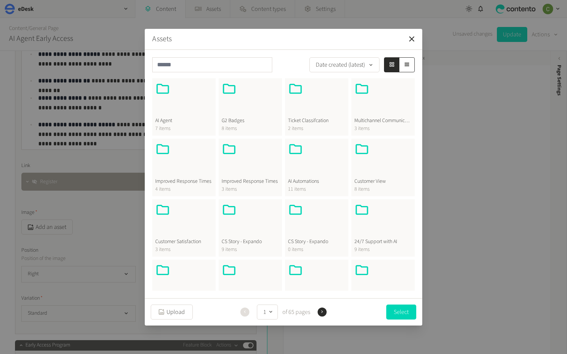
click at [386, 106] on div at bounding box center [382, 99] width 57 height 36
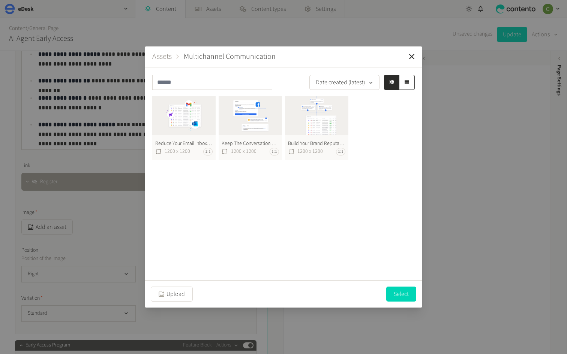
click at [166, 56] on button "Assets" at bounding box center [162, 56] width 20 height 11
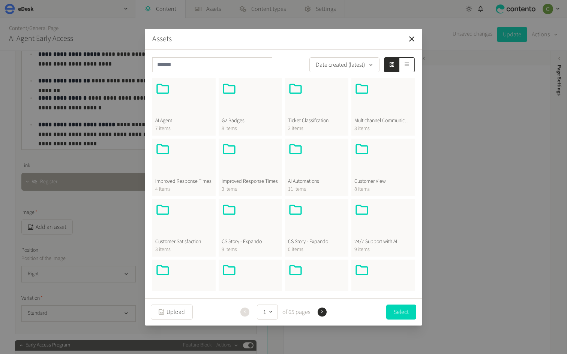
click at [374, 168] on div at bounding box center [382, 160] width 57 height 36
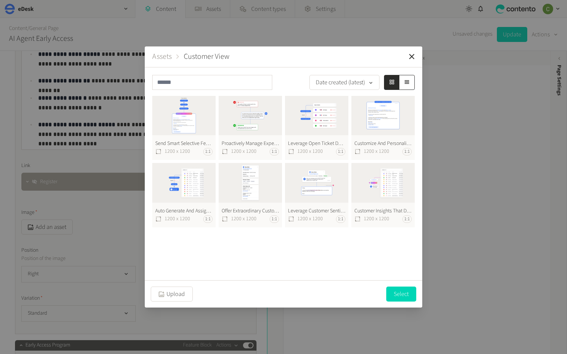
click at [168, 59] on button "Assets" at bounding box center [162, 56] width 20 height 11
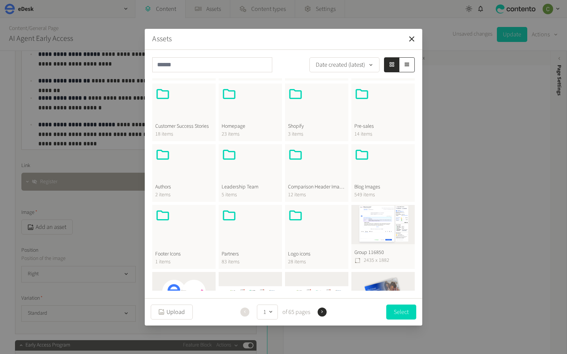
scroll to position [180, 0]
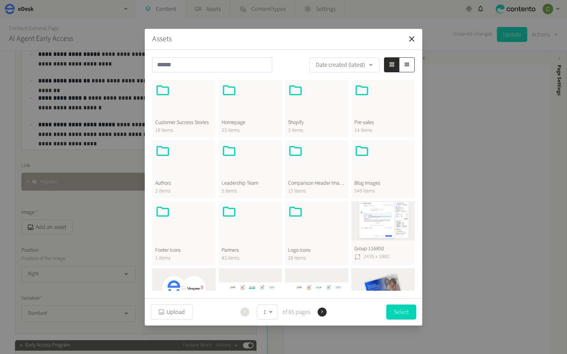
click at [245, 109] on div at bounding box center [250, 101] width 57 height 36
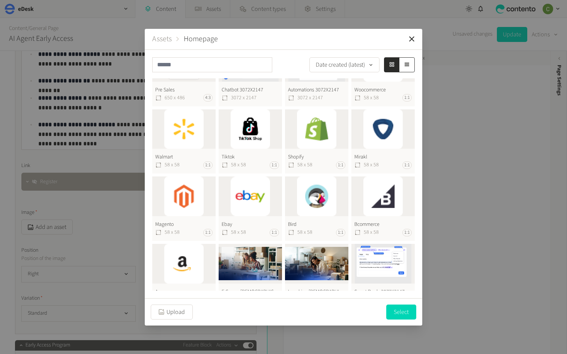
scroll to position [189, 0]
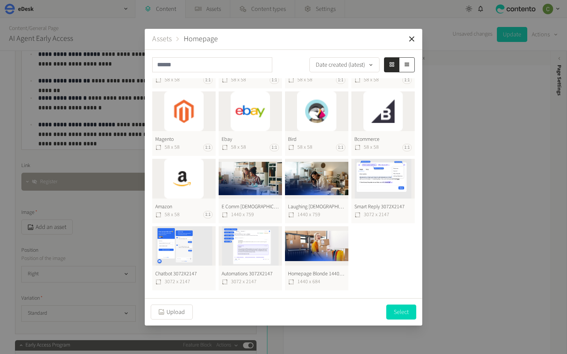
click at [153, 38] on button "Assets" at bounding box center [162, 38] width 20 height 11
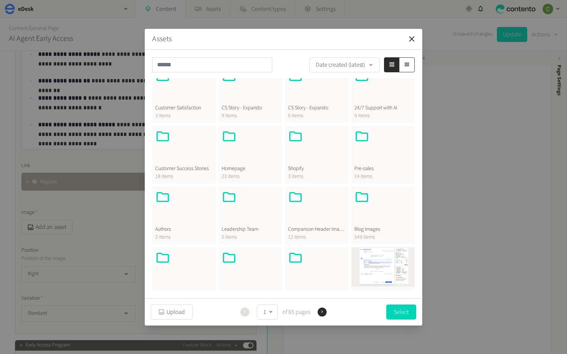
scroll to position [127, 0]
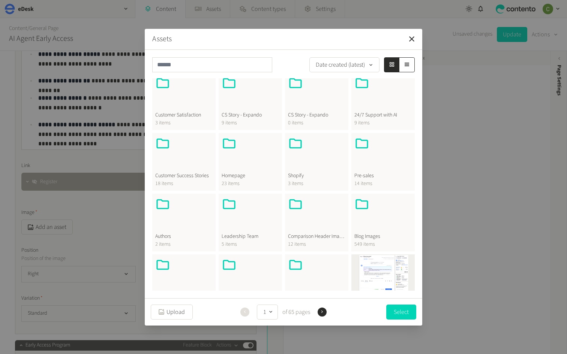
click at [360, 109] on div at bounding box center [382, 94] width 57 height 36
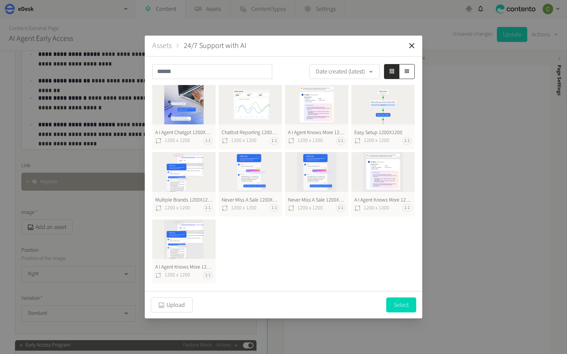
scroll to position [0, 0]
click at [255, 181] on button "Never Miss A Sale 1200X1200 1200 x 1200 1:1" at bounding box center [250, 184] width 63 height 65
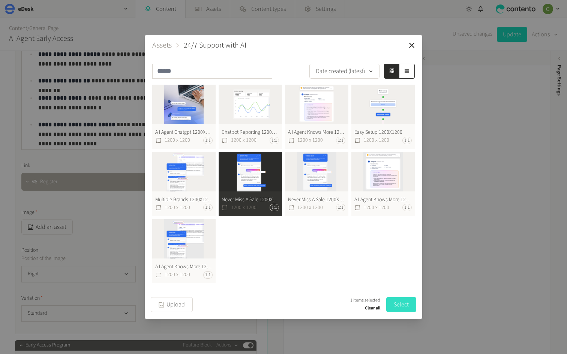
click at [408, 303] on button "Select" at bounding box center [401, 304] width 30 height 15
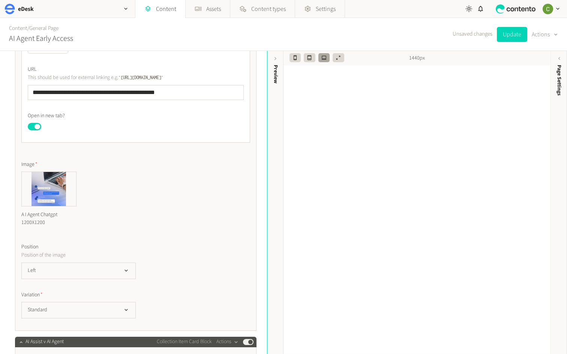
scroll to position [5614, 0]
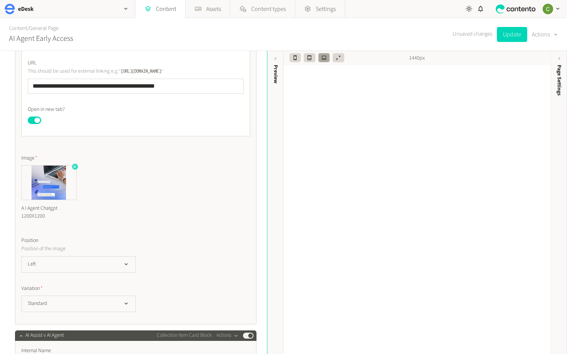
click at [73, 169] on icon "button" at bounding box center [74, 166] width 5 height 5
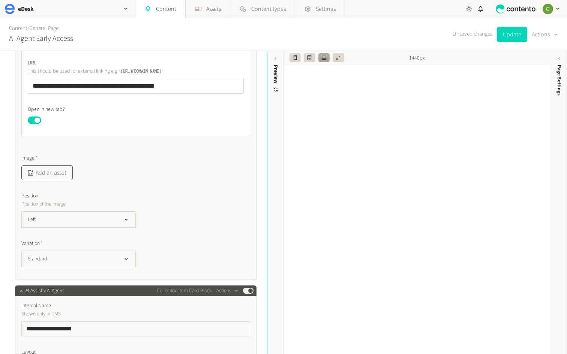
click at [50, 177] on button "Add an asset" at bounding box center [46, 172] width 51 height 15
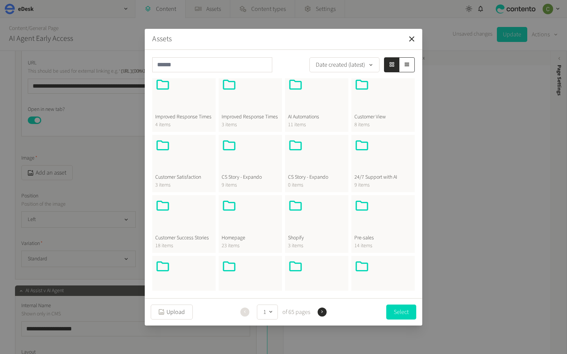
scroll to position [66, 0]
click at [240, 213] on div at bounding box center [250, 215] width 57 height 36
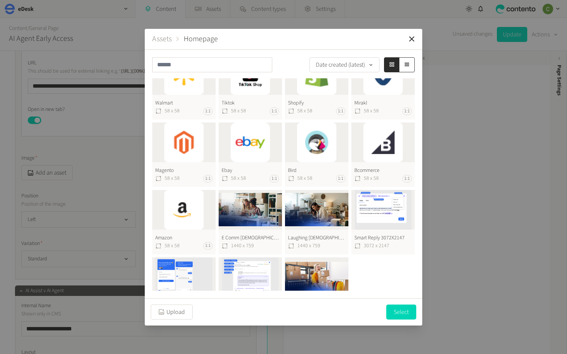
scroll to position [158, 0]
click at [252, 210] on button "E Comm [DEMOGRAPHIC_DATA] Home 1440X750 1440 x 759" at bounding box center [250, 222] width 63 height 65
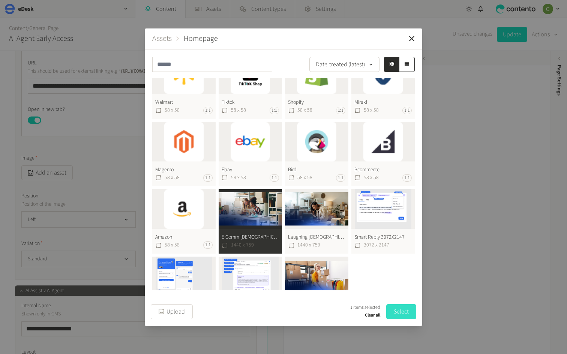
click at [397, 311] on button "Select" at bounding box center [401, 312] width 30 height 15
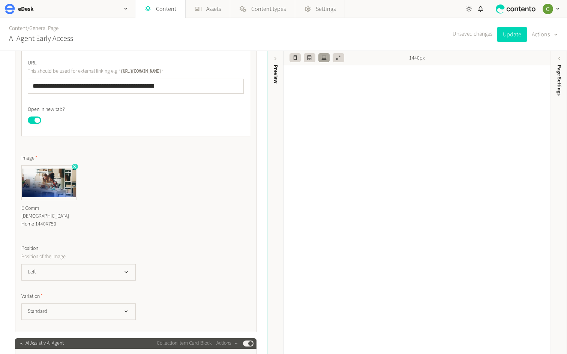
click at [75, 165] on icon "button" at bounding box center [74, 166] width 5 height 5
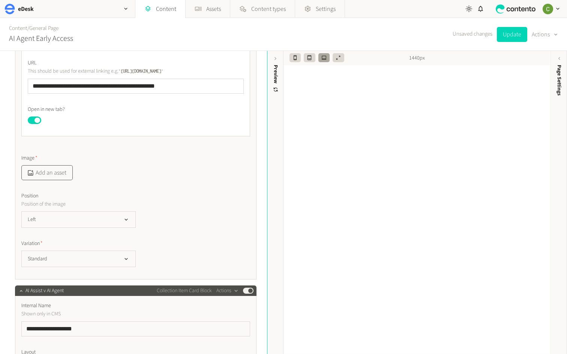
click at [63, 177] on button "Add an asset" at bounding box center [46, 172] width 51 height 15
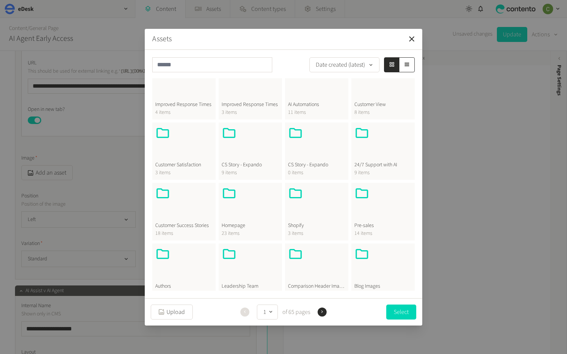
scroll to position [80, 0]
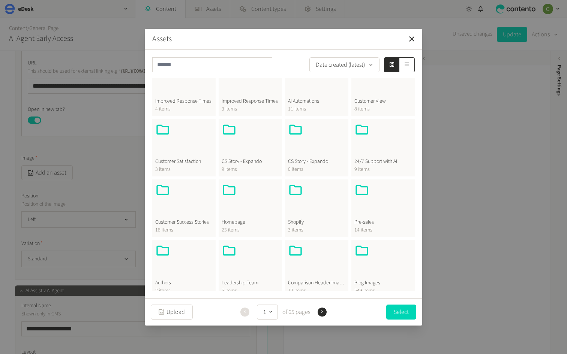
click at [244, 205] on div at bounding box center [250, 201] width 57 height 36
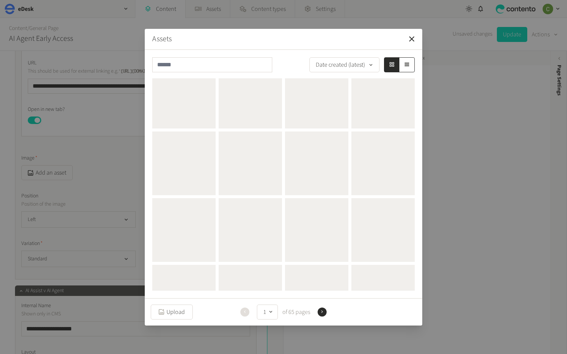
click at [244, 205] on div at bounding box center [250, 230] width 63 height 64
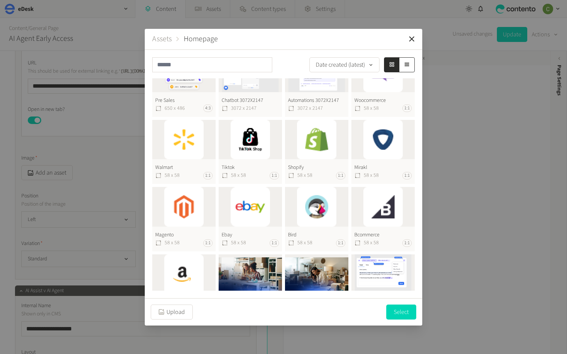
scroll to position [104, 0]
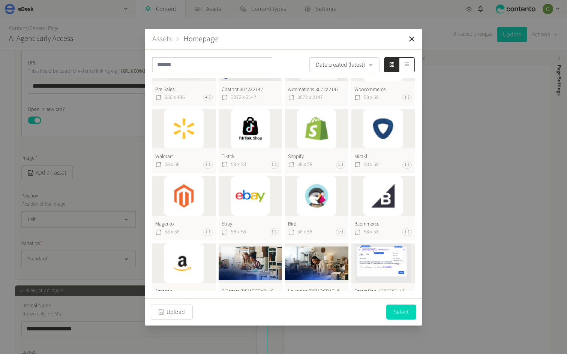
click at [165, 39] on button "Assets" at bounding box center [162, 38] width 20 height 11
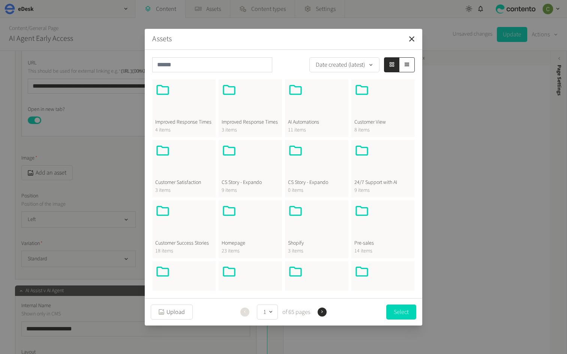
scroll to position [53, 0]
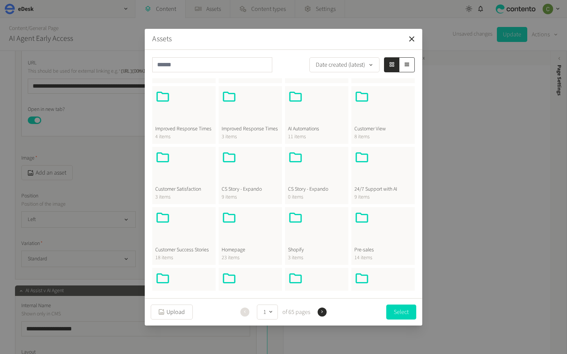
click at [369, 231] on div at bounding box center [382, 228] width 57 height 36
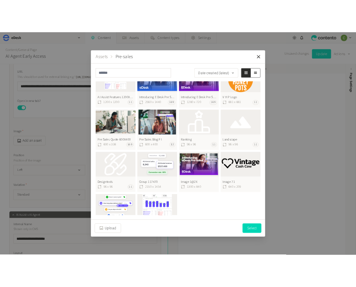
scroll to position [0, 0]
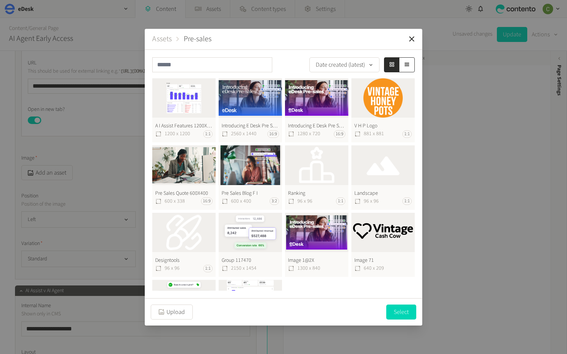
click at [162, 36] on button "Assets" at bounding box center [162, 38] width 20 height 11
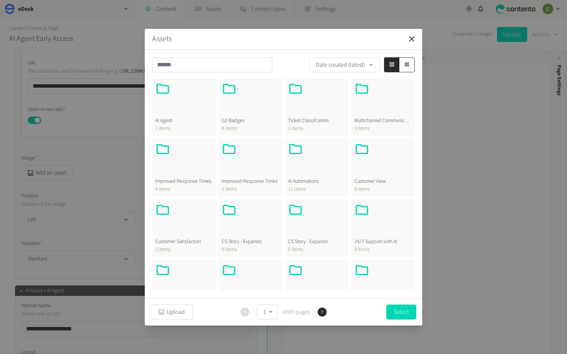
click at [372, 112] on div at bounding box center [382, 99] width 57 height 36
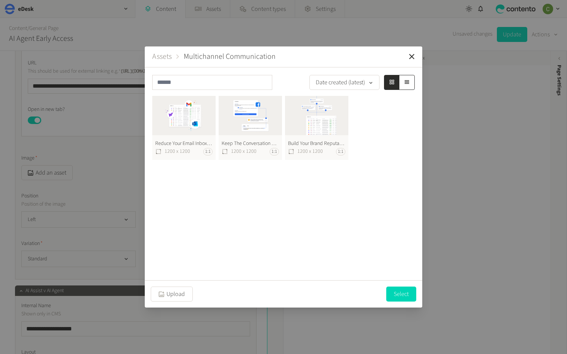
click at [194, 119] on button "Reduce Your Email Inboxes 1200X1200 1200 x 1200 1:1" at bounding box center [183, 128] width 63 height 65
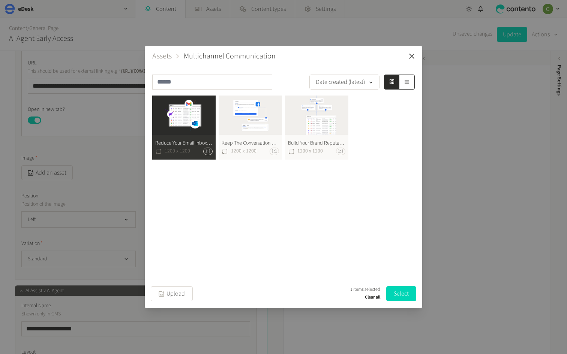
click at [410, 55] on icon "button" at bounding box center [411, 56] width 9 height 9
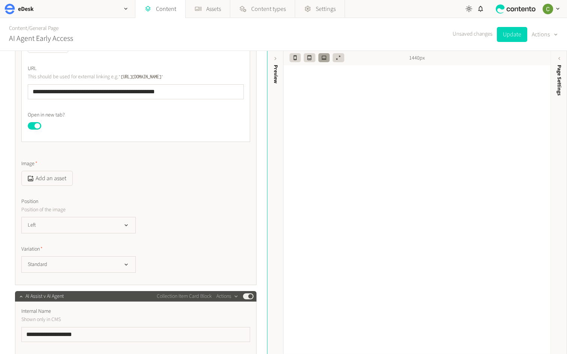
scroll to position [5610, 0]
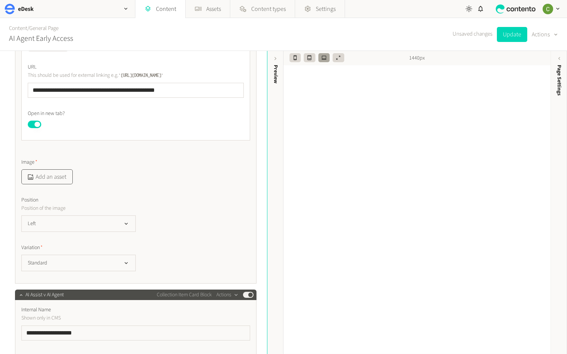
click at [38, 177] on button "Add an asset" at bounding box center [46, 177] width 51 height 15
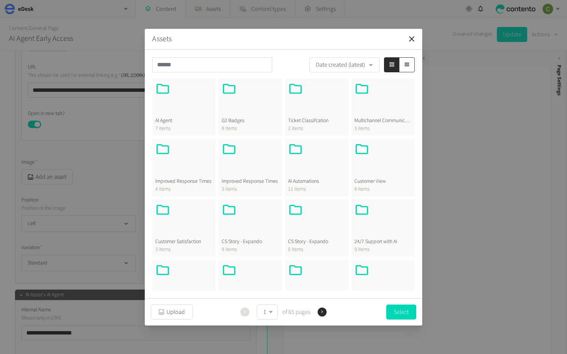
click at [199, 123] on span "AI Agent" at bounding box center [183, 121] width 57 height 8
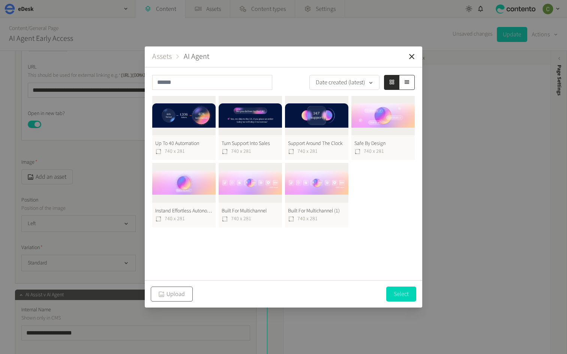
click at [174, 296] on button "Upload" at bounding box center [172, 294] width 42 height 15
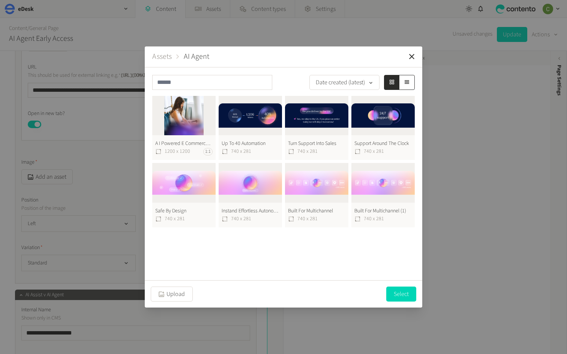
click at [177, 125] on button "A I Powered E Commerce Support (4) 1200 x 1200 1:1" at bounding box center [183, 128] width 63 height 65
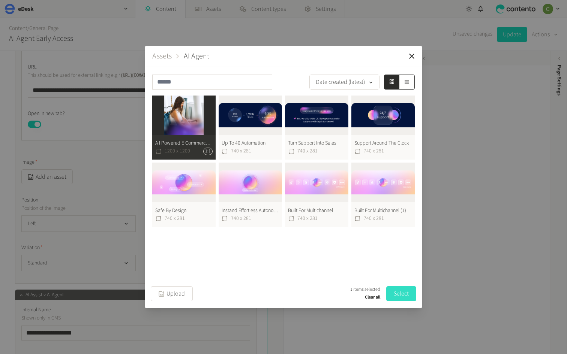
click at [405, 289] on button "Select" at bounding box center [401, 294] width 30 height 15
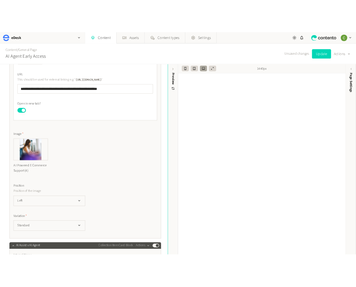
scroll to position [5626, 0]
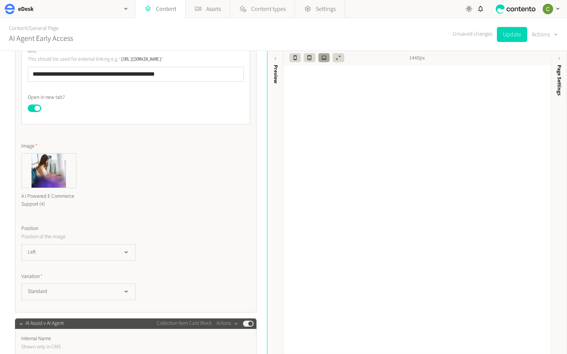
drag, startPoint x: 512, startPoint y: 31, endPoint x: 512, endPoint y: 48, distance: 16.5
click at [512, 32] on button "Update" at bounding box center [512, 34] width 30 height 15
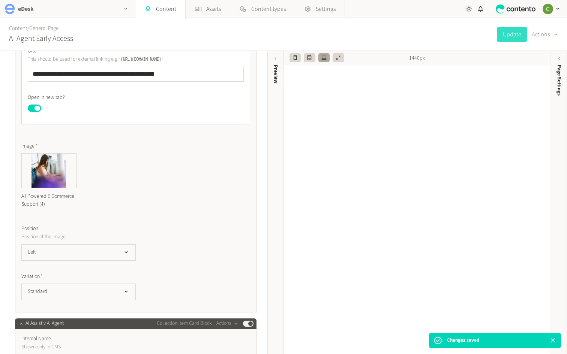
click at [121, 8] on div "button" at bounding box center [126, 9] width 18 height 18
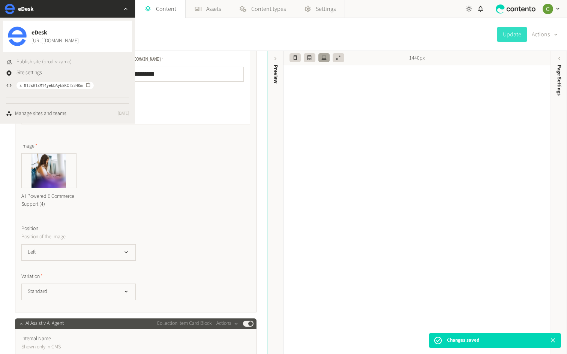
click at [44, 60] on span "Publish site (prod-vizamo)" at bounding box center [44, 62] width 55 height 8
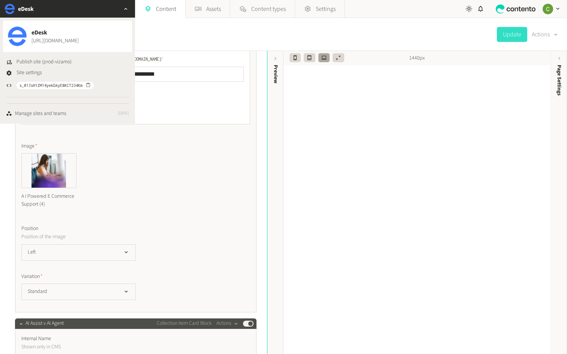
click at [127, 8] on icon "button" at bounding box center [126, 9] width 6 height 6
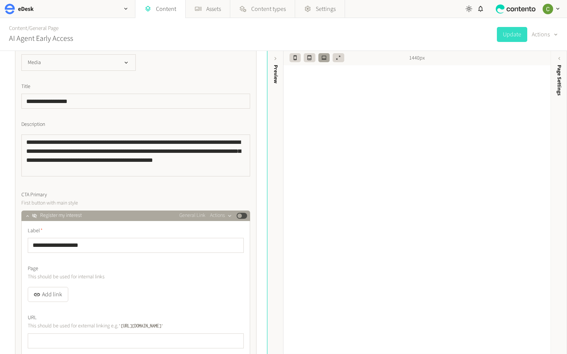
scroll to position [0, 0]
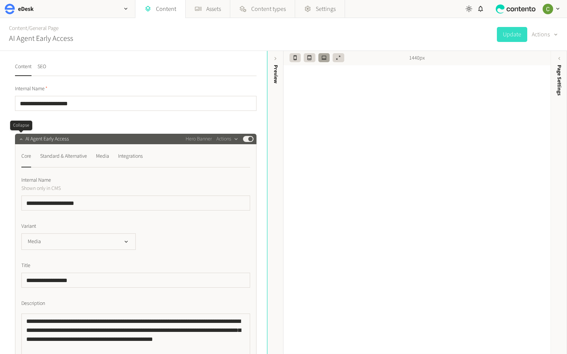
click at [18, 138] on icon "button" at bounding box center [20, 139] width 5 height 5
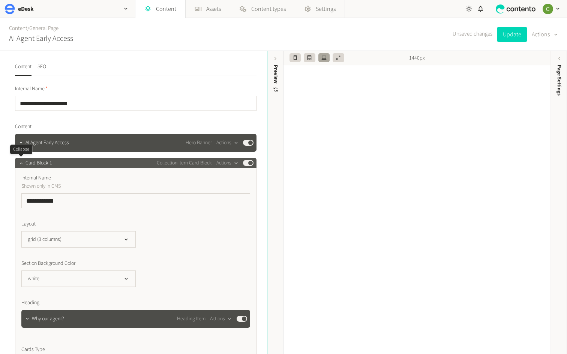
click at [23, 165] on icon "button" at bounding box center [20, 163] width 5 height 5
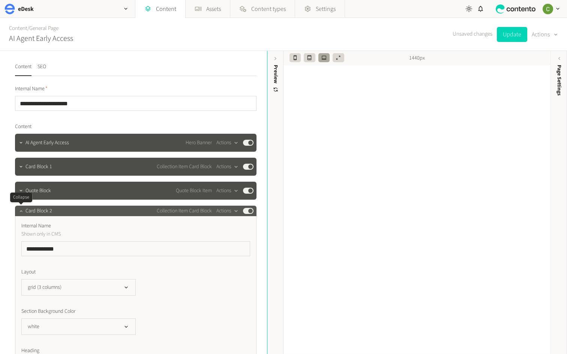
click at [20, 213] on icon "button" at bounding box center [20, 211] width 5 height 5
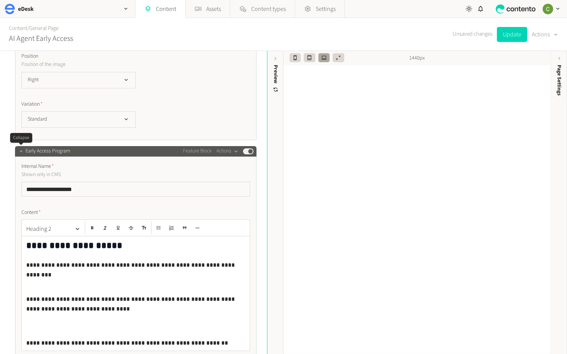
click at [18, 152] on button "button" at bounding box center [21, 150] width 9 height 9
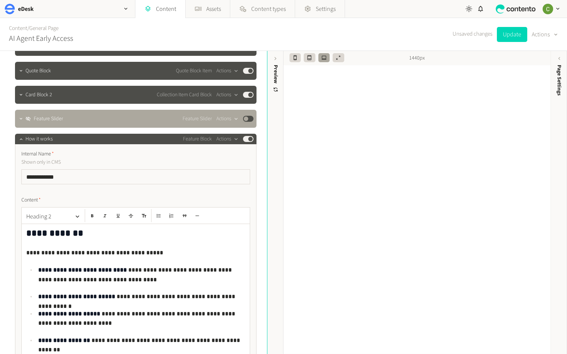
scroll to position [91, 0]
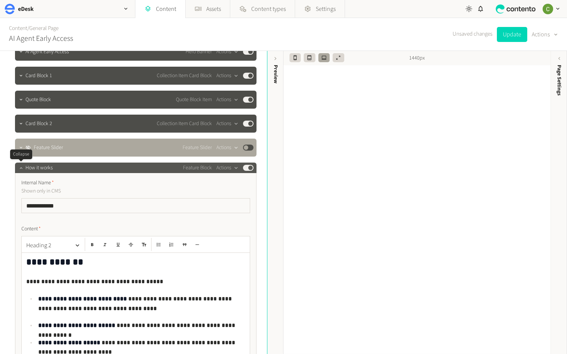
click at [19, 168] on icon "button" at bounding box center [20, 167] width 5 height 5
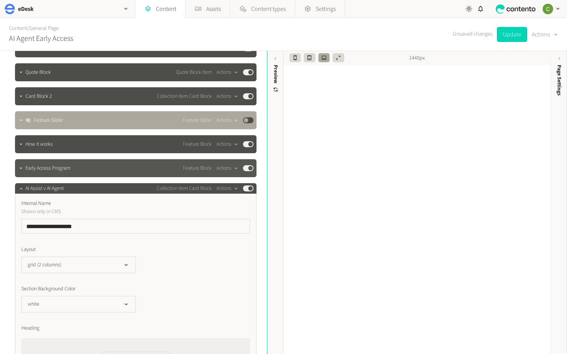
scroll to position [120, 0]
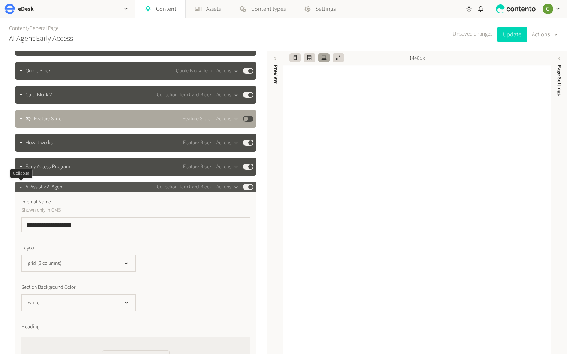
click at [18, 188] on icon "button" at bounding box center [20, 187] width 5 height 5
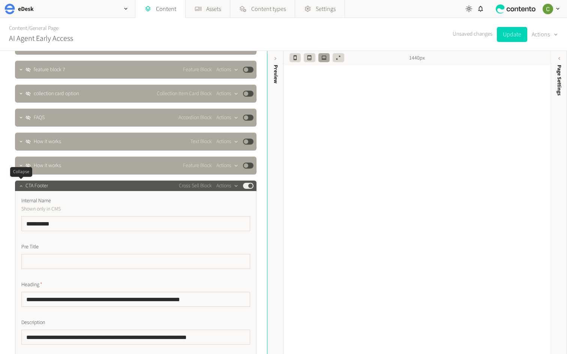
click at [21, 185] on icon "button" at bounding box center [20, 185] width 5 height 5
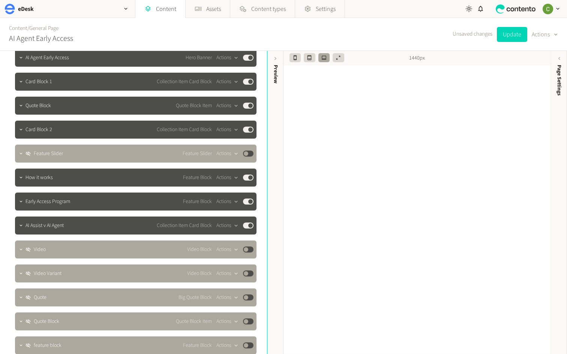
scroll to position [0, 0]
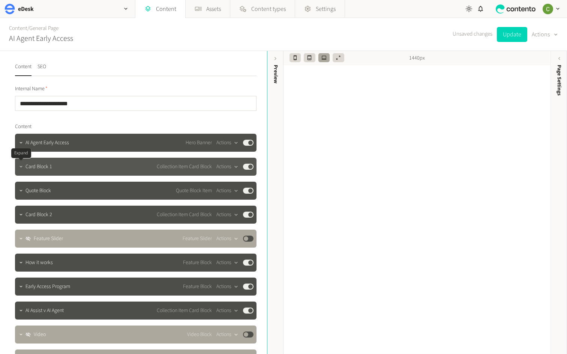
click at [22, 166] on icon "button" at bounding box center [20, 166] width 5 height 5
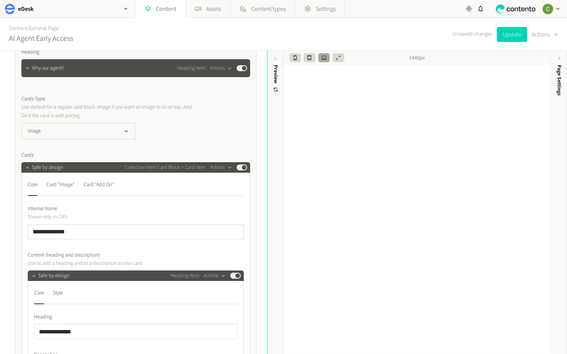
scroll to position [258, 0]
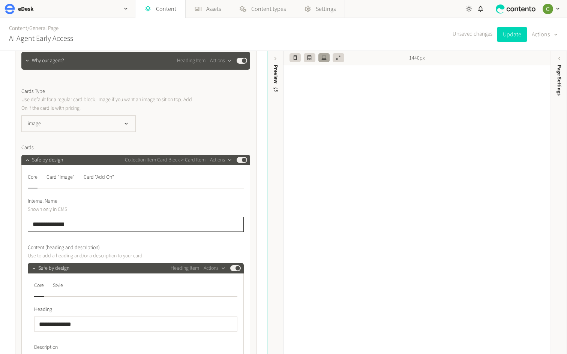
click at [71, 221] on input "**********" at bounding box center [136, 224] width 216 height 15
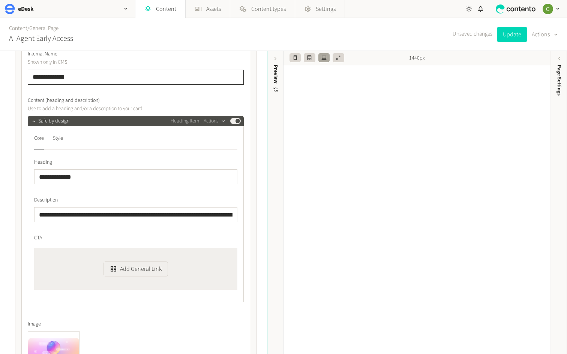
scroll to position [407, 0]
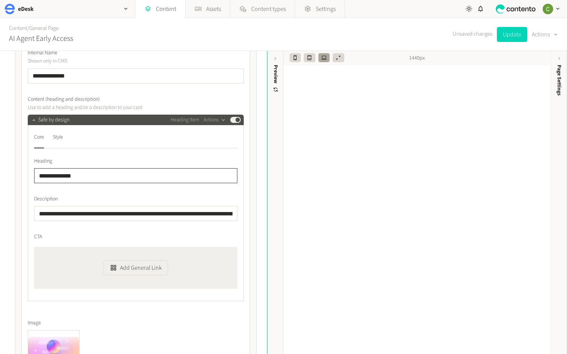
click at [99, 180] on input "**********" at bounding box center [135, 175] width 203 height 15
click at [39, 215] on input "**********" at bounding box center [135, 213] width 203 height 15
click at [61, 138] on div "Style" at bounding box center [58, 137] width 10 height 12
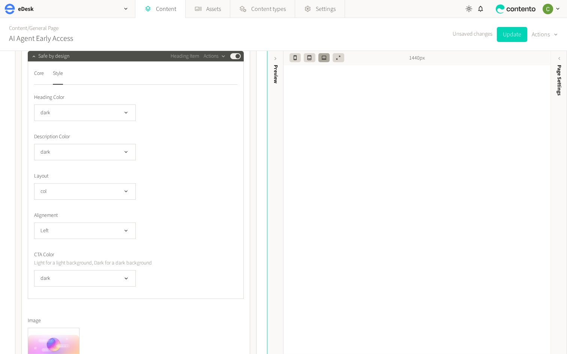
scroll to position [345, 0]
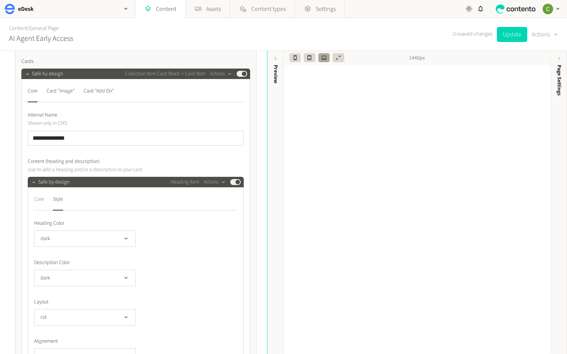
click at [40, 198] on div "Core" at bounding box center [39, 200] width 10 height 12
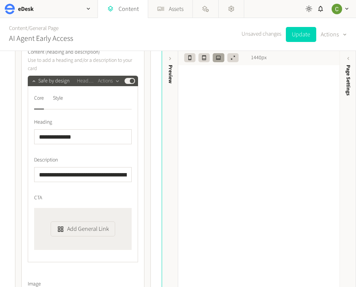
scroll to position [456, 0]
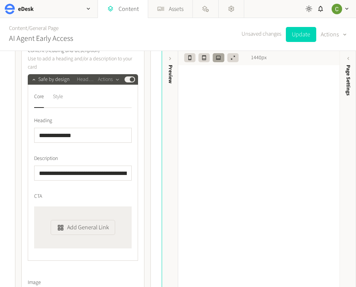
click at [62, 96] on div "Style" at bounding box center [58, 97] width 10 height 12
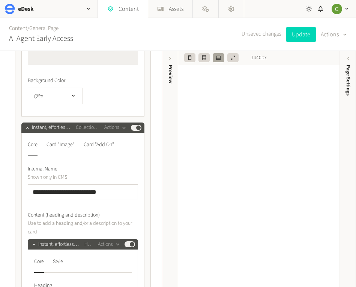
scroll to position [1359, 0]
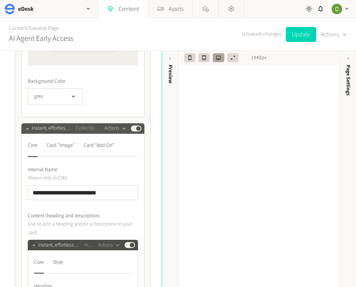
click at [111, 130] on button "Actions" at bounding box center [115, 128] width 22 height 9
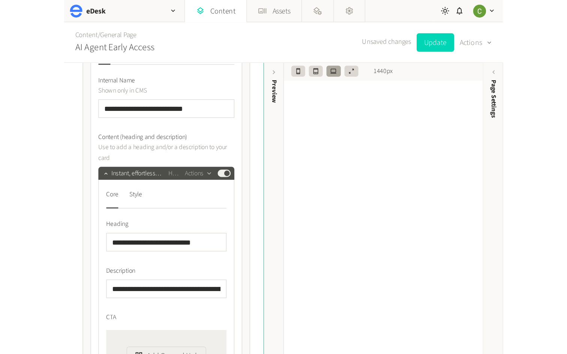
scroll to position [1524, 0]
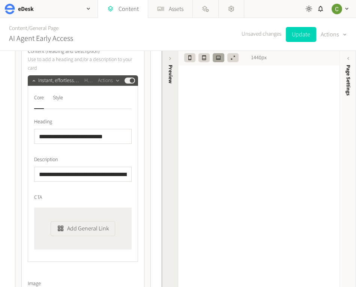
click at [166, 98] on div "Preview" at bounding box center [170, 123] width 17 height 135
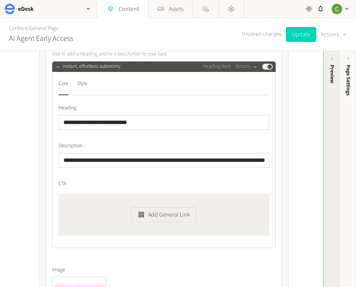
click at [332, 64] on div "Preview" at bounding box center [331, 123] width 17 height 135
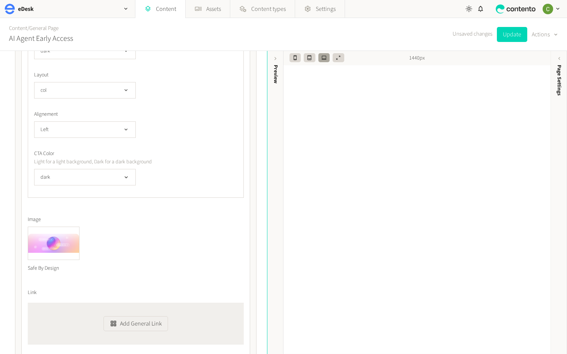
scroll to position [573, 0]
click at [75, 230] on img at bounding box center [53, 243] width 51 height 32
click at [77, 228] on icon "button" at bounding box center [78, 227] width 3 height 3
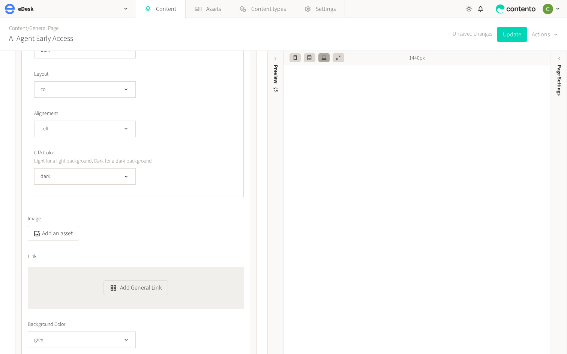
click at [64, 234] on button "Add an asset" at bounding box center [53, 233] width 51 height 15
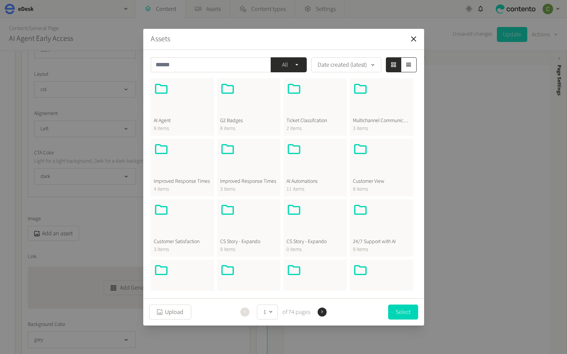
click at [191, 119] on span "AI Agent" at bounding box center [182, 121] width 57 height 8
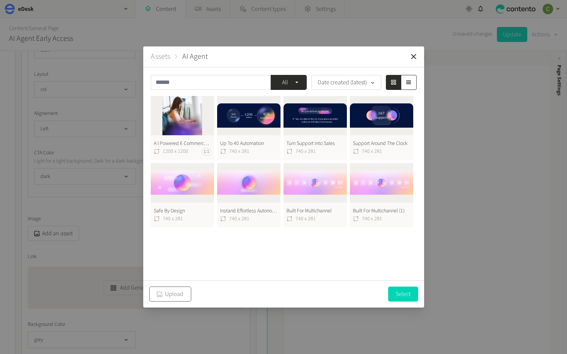
click at [172, 293] on button "Upload" at bounding box center [170, 294] width 42 height 15
click at [174, 292] on button "Upload" at bounding box center [170, 294] width 42 height 15
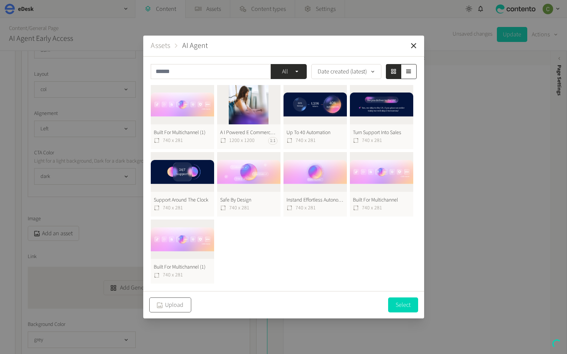
click at [167, 304] on button "Upload" at bounding box center [170, 305] width 42 height 15
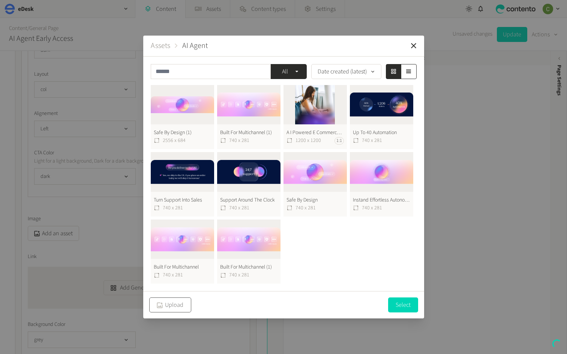
click at [162, 311] on button "Upload" at bounding box center [170, 305] width 42 height 15
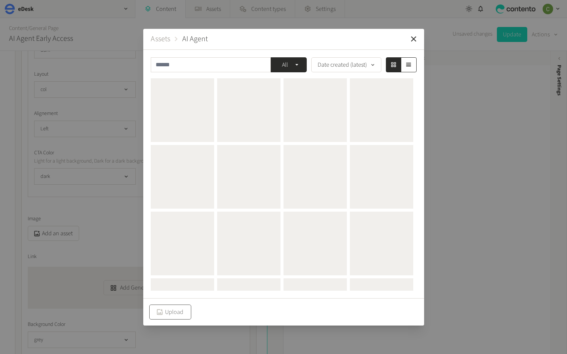
click at [162, 305] on button "Upload" at bounding box center [170, 312] width 42 height 15
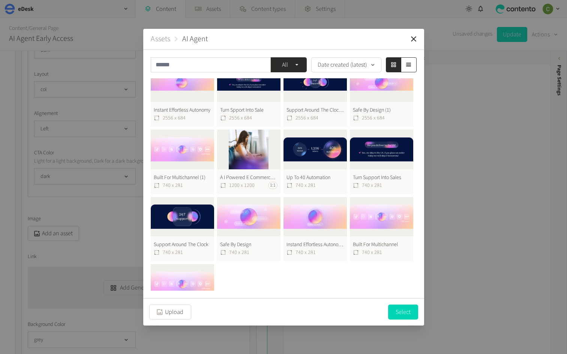
scroll to position [0, 0]
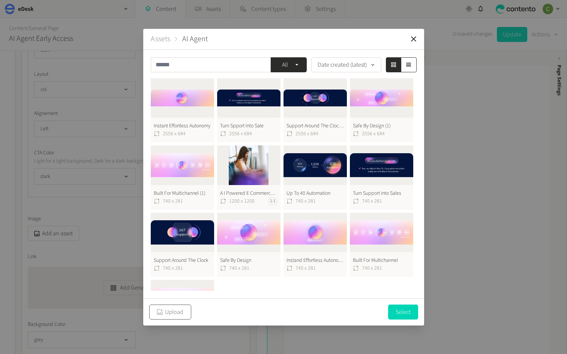
click at [176, 313] on button "Upload" at bounding box center [170, 312] width 42 height 15
click at [188, 116] on button "Instant Effortless Autonomy 2556 x 684" at bounding box center [182, 110] width 63 height 65
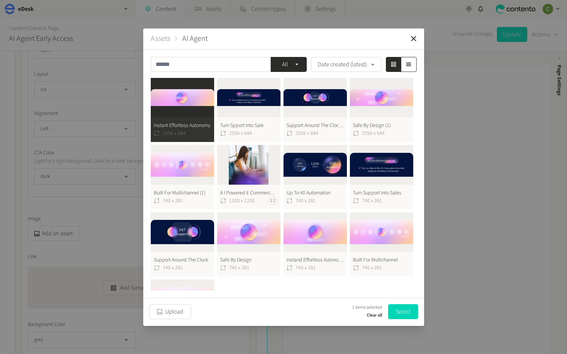
click at [372, 311] on button "Clear all" at bounding box center [374, 315] width 15 height 9
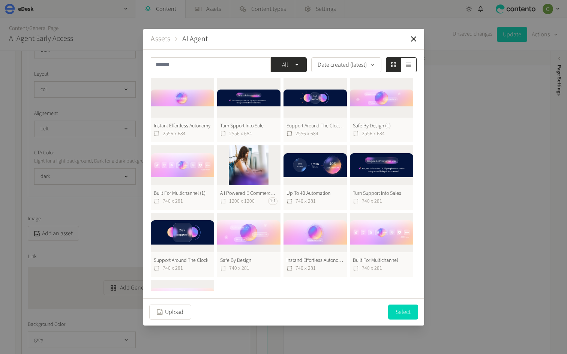
click at [378, 244] on button "Built For Multichannel 740 x 281" at bounding box center [381, 245] width 63 height 65
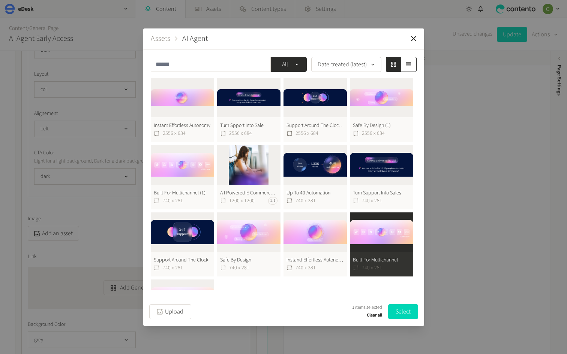
click at [324, 277] on div "Instant Effortless Autonomy 2556 x 684 Turn Spport Into Sale 2556 x 684 Support…" at bounding box center [282, 211] width 263 height 267
click at [410, 41] on icon "button" at bounding box center [413, 38] width 9 height 9
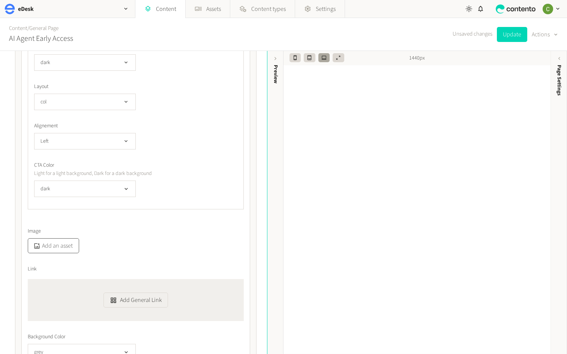
scroll to position [598, 0]
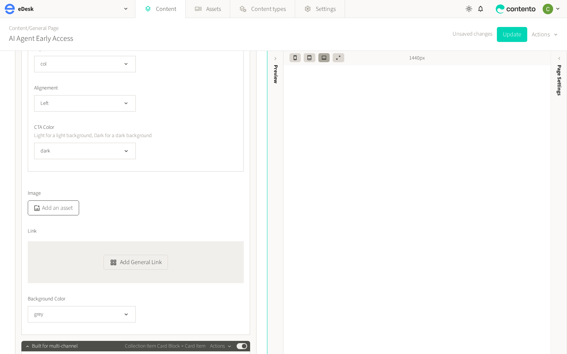
click at [53, 208] on button "Add an asset" at bounding box center [53, 208] width 51 height 15
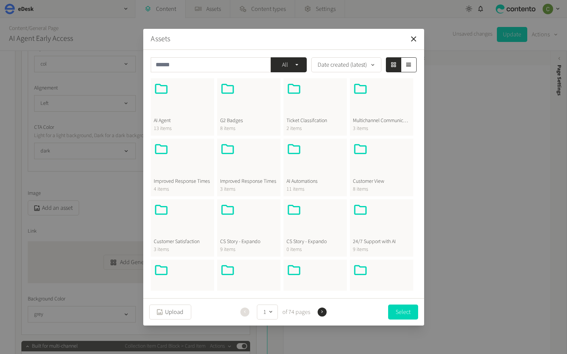
click at [180, 111] on div at bounding box center [182, 99] width 57 height 36
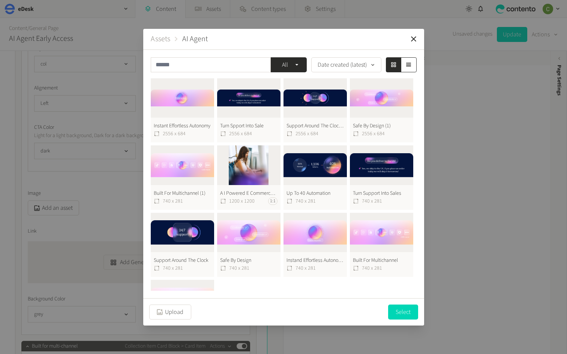
click at [379, 110] on button "Safe By Design (1) 2556 x 684" at bounding box center [381, 110] width 63 height 65
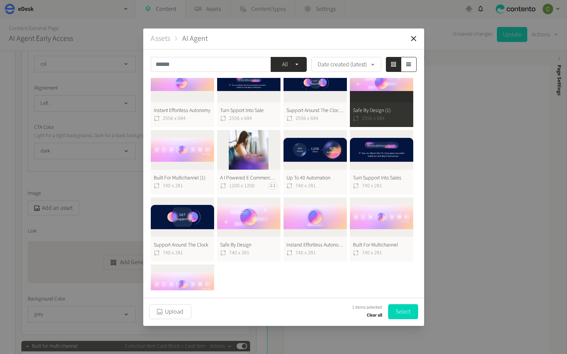
scroll to position [0, 0]
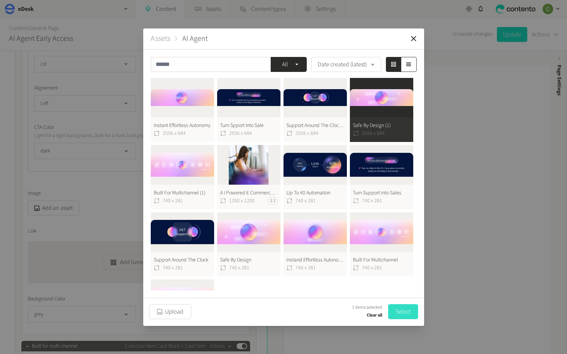
click at [411, 309] on button "Select" at bounding box center [403, 312] width 30 height 15
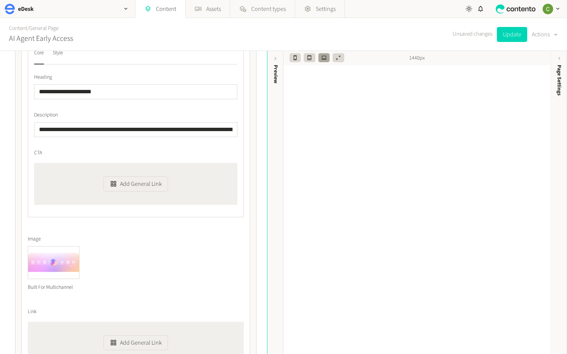
scroll to position [1055, 0]
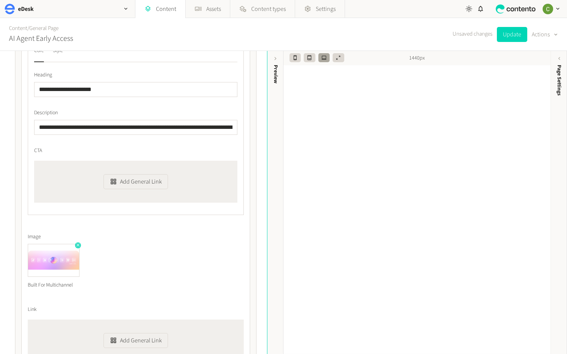
click at [76, 245] on icon "button" at bounding box center [77, 245] width 5 height 5
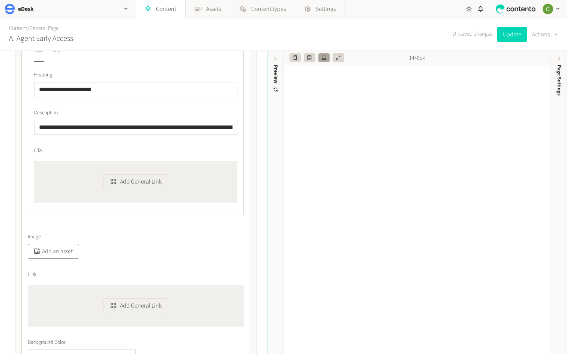
click at [62, 252] on button "Add an asset" at bounding box center [53, 251] width 51 height 15
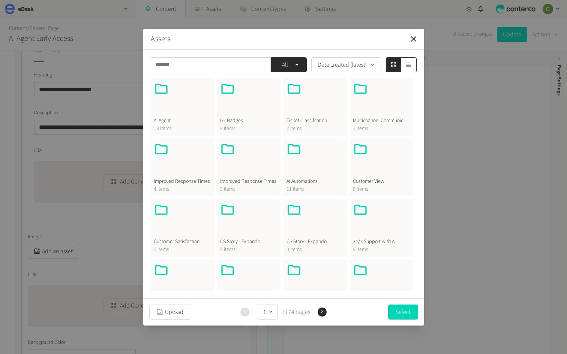
click at [180, 123] on span "AI Agent" at bounding box center [182, 121] width 57 height 8
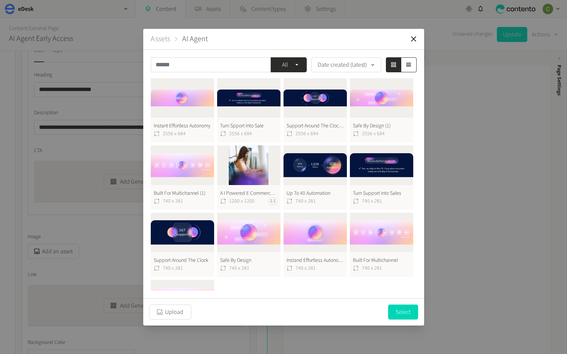
click at [359, 240] on button "Built For Multichannel 740 x 281" at bounding box center [381, 245] width 63 height 65
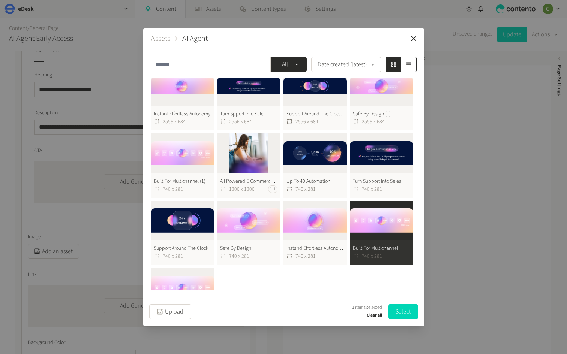
scroll to position [54, 0]
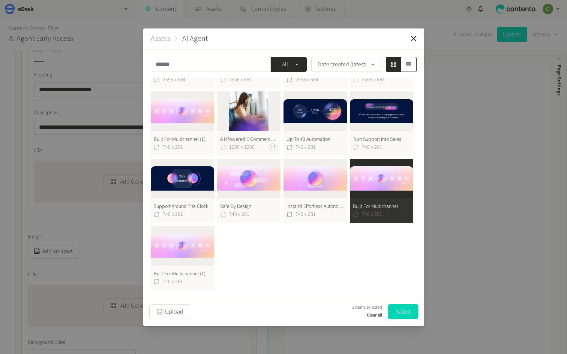
click at [376, 315] on button "Clear all" at bounding box center [374, 315] width 15 height 9
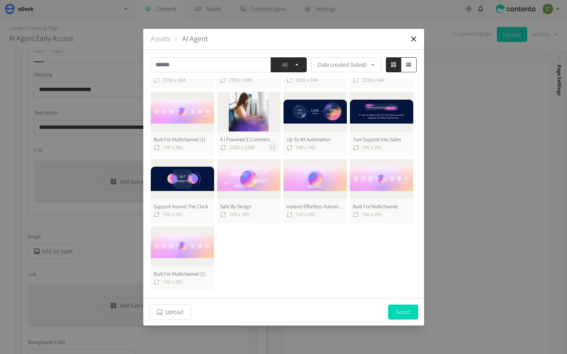
click at [162, 248] on button "Built For Multichannel (1) 740 x 281" at bounding box center [182, 259] width 63 height 65
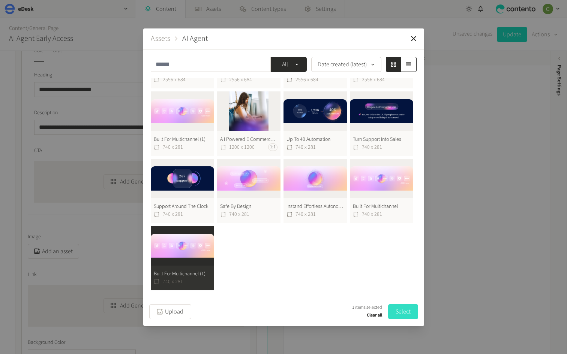
click at [412, 314] on button "Select" at bounding box center [403, 312] width 30 height 15
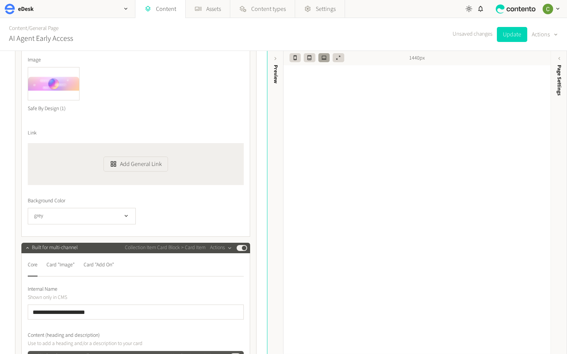
scroll to position [701, 0]
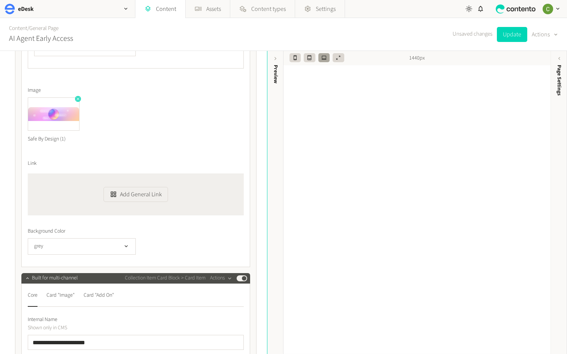
click at [80, 99] on icon "button" at bounding box center [77, 98] width 5 height 5
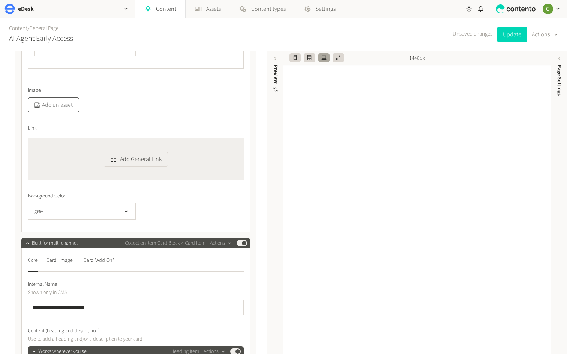
click at [60, 102] on button "Add an asset" at bounding box center [53, 105] width 51 height 15
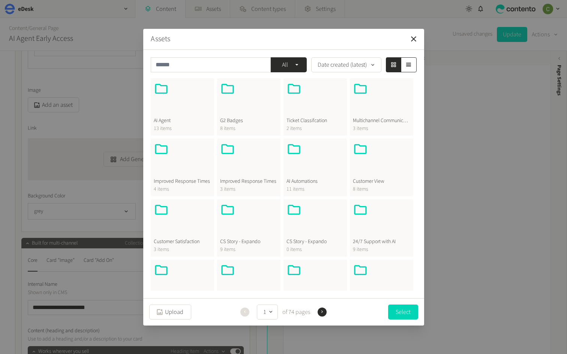
click at [176, 109] on div at bounding box center [182, 99] width 57 height 36
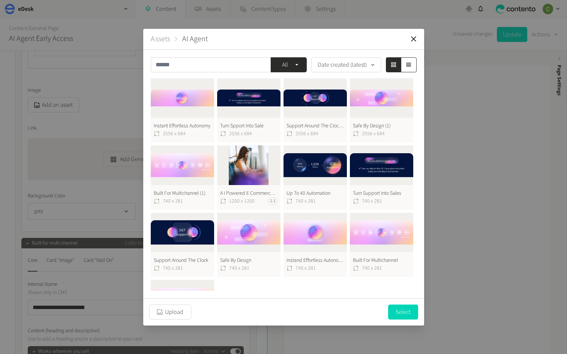
click at [244, 249] on button "Safe By Design 740 x 281" at bounding box center [248, 245] width 63 height 65
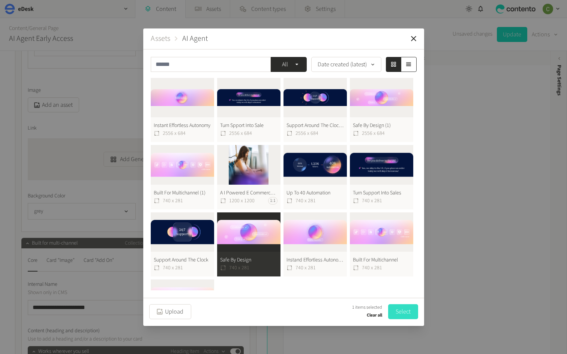
click at [396, 306] on button "Select" at bounding box center [403, 312] width 30 height 15
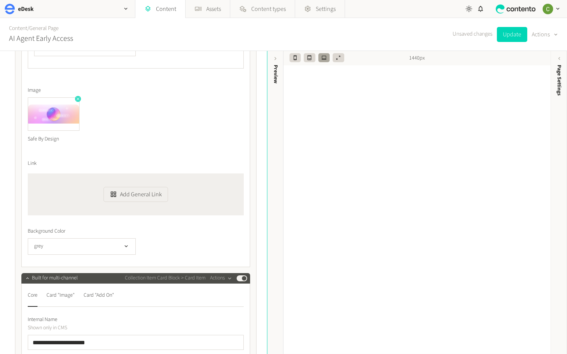
click at [79, 98] on icon "button" at bounding box center [77, 98] width 5 height 5
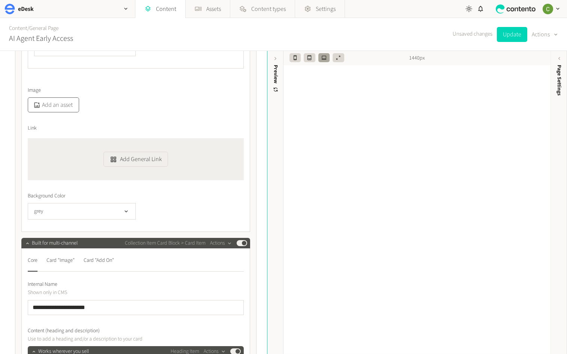
click at [50, 110] on button "Add an asset" at bounding box center [53, 105] width 51 height 15
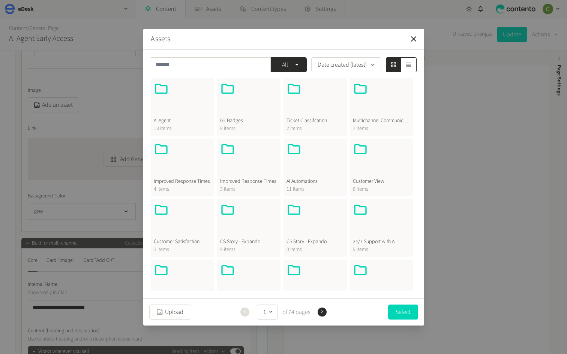
click at [176, 112] on div at bounding box center [182, 99] width 57 height 36
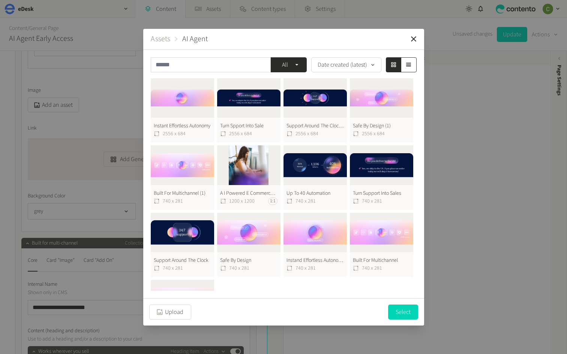
click at [379, 108] on button "Safe By Design (1) 2556 x 684" at bounding box center [381, 110] width 63 height 65
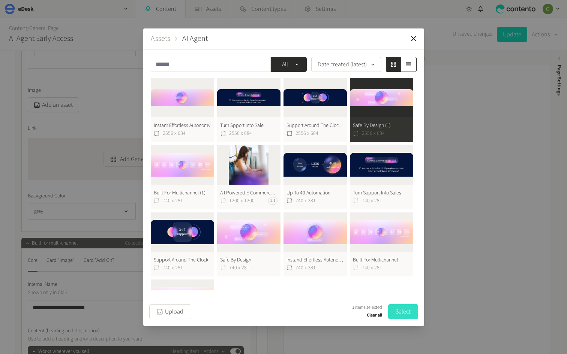
click at [407, 313] on button "Select" at bounding box center [403, 312] width 30 height 15
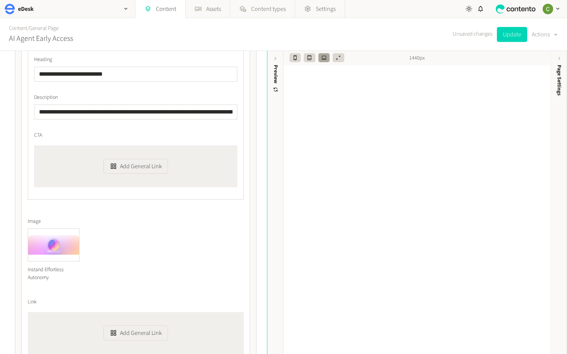
scroll to position [1571, 0]
click at [77, 232] on icon "button" at bounding box center [77, 229] width 5 height 5
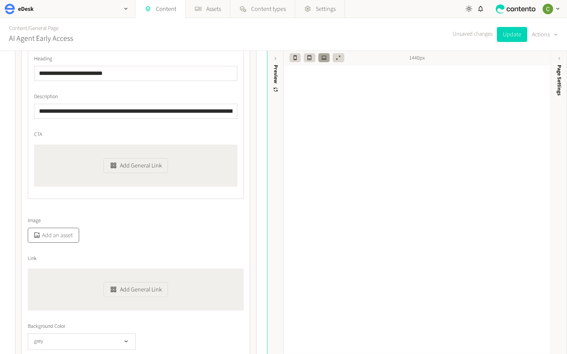
click at [58, 243] on button "Add an asset" at bounding box center [53, 235] width 51 height 15
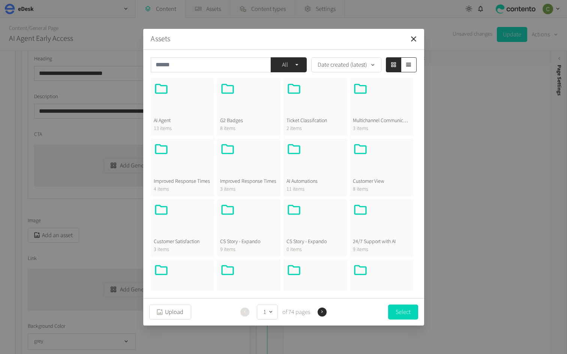
click at [193, 113] on div at bounding box center [182, 99] width 57 height 36
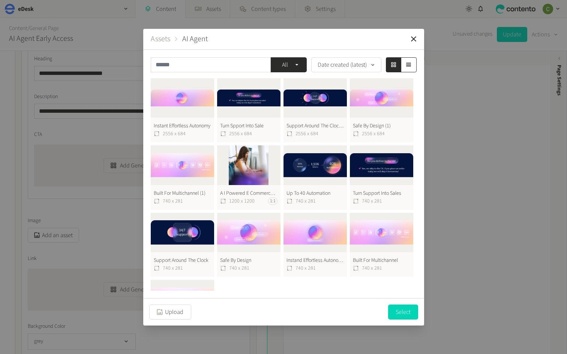
scroll to position [54, 0]
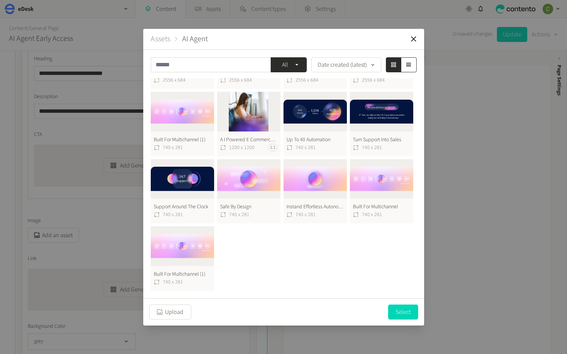
click at [308, 168] on button "Instand Effortless Autonomy 740 x 281" at bounding box center [315, 191] width 63 height 65
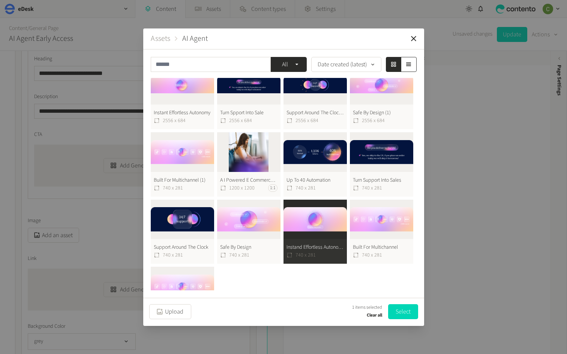
scroll to position [0, 0]
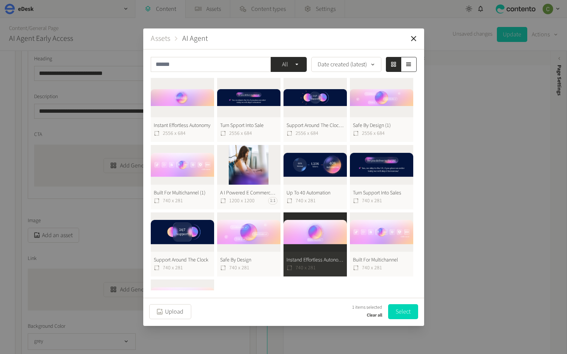
click at [380, 317] on button "Clear all" at bounding box center [374, 315] width 15 height 9
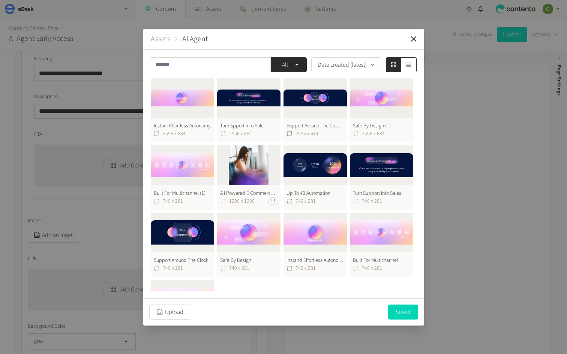
click at [199, 100] on button "Instant Effortless Autonomy 2556 x 684" at bounding box center [182, 110] width 63 height 65
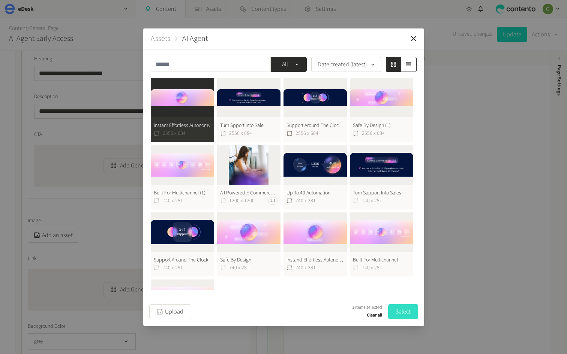
click at [404, 312] on button "Select" at bounding box center [403, 312] width 30 height 15
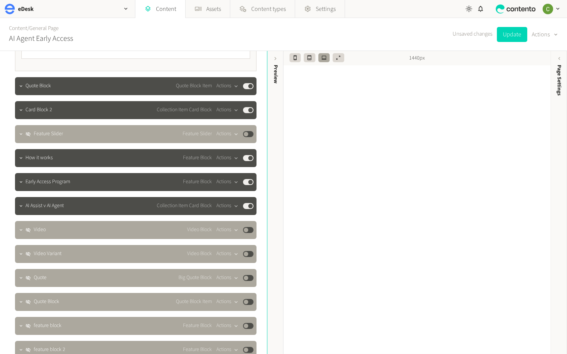
scroll to position [2060, 0]
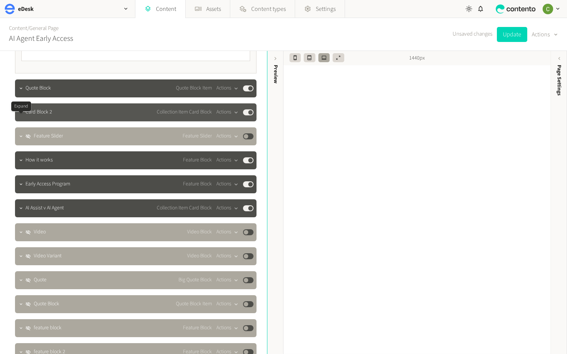
click at [21, 115] on icon "button" at bounding box center [20, 112] width 5 height 5
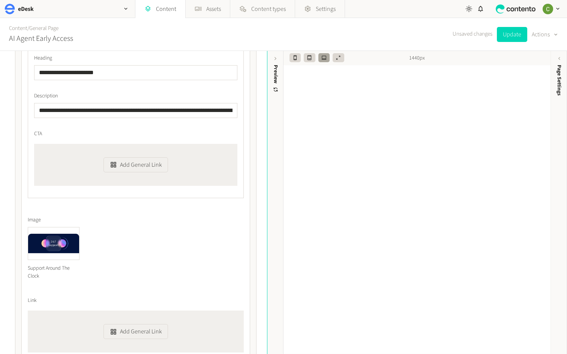
scroll to position [2516, 0]
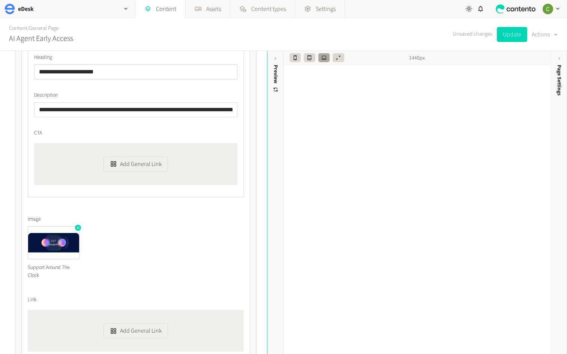
click at [74, 236] on img at bounding box center [53, 243] width 51 height 32
click at [77, 231] on icon "button" at bounding box center [77, 227] width 5 height 5
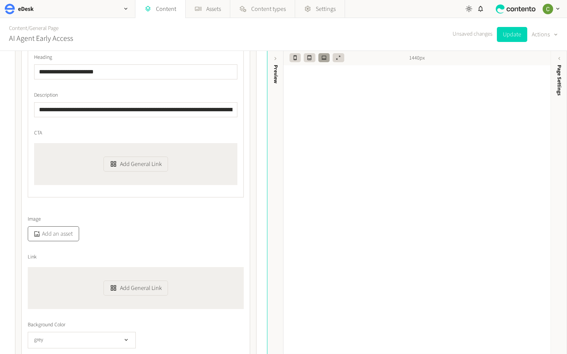
click at [60, 241] on button "Add an asset" at bounding box center [53, 234] width 51 height 15
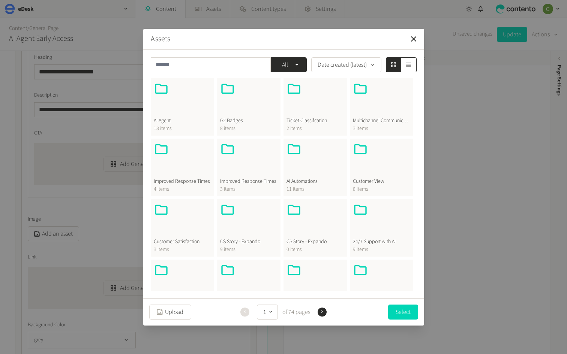
click at [168, 109] on div at bounding box center [182, 99] width 57 height 36
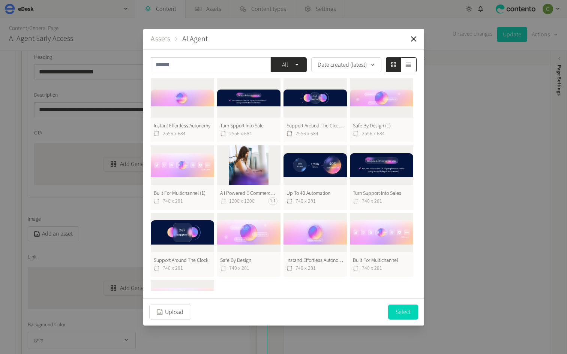
click at [308, 104] on button "Support Around The Clock (1) 2556 x 684" at bounding box center [315, 110] width 63 height 65
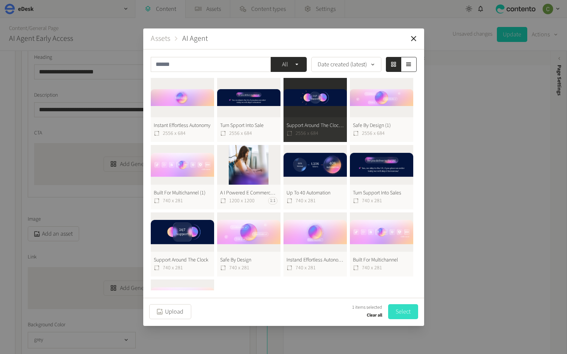
click at [406, 312] on button "Select" at bounding box center [403, 312] width 30 height 15
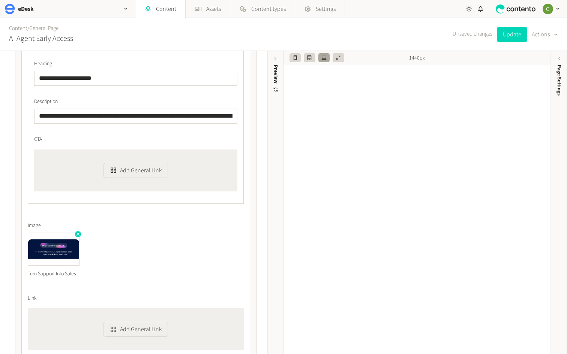
scroll to position [3020, 0]
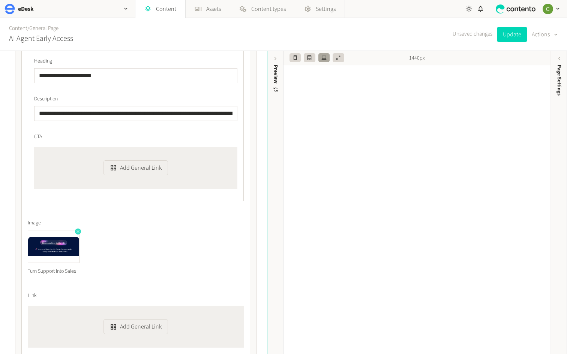
click at [78, 234] on icon "button" at bounding box center [77, 231] width 5 height 5
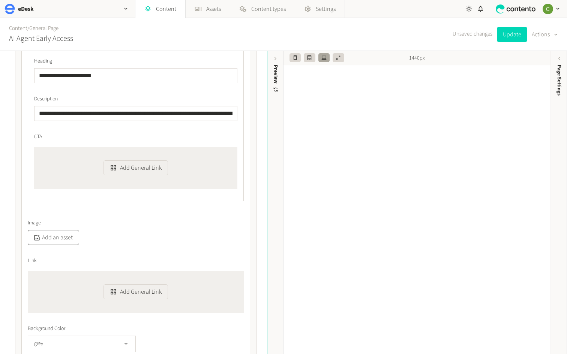
click at [59, 245] on button "Add an asset" at bounding box center [53, 237] width 51 height 15
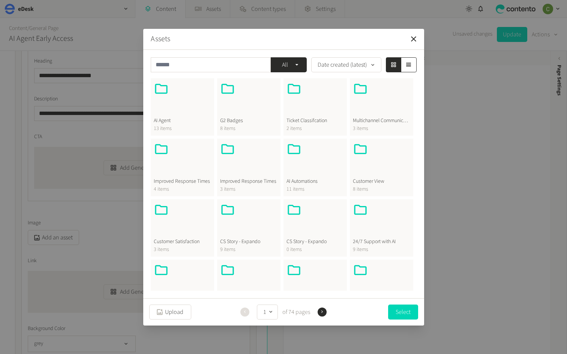
click at [168, 110] on div at bounding box center [182, 99] width 57 height 36
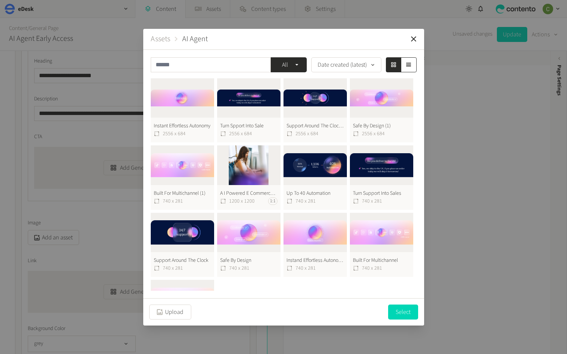
click at [247, 100] on button "Turn Spport Into Sale 2556 x 684" at bounding box center [248, 110] width 63 height 65
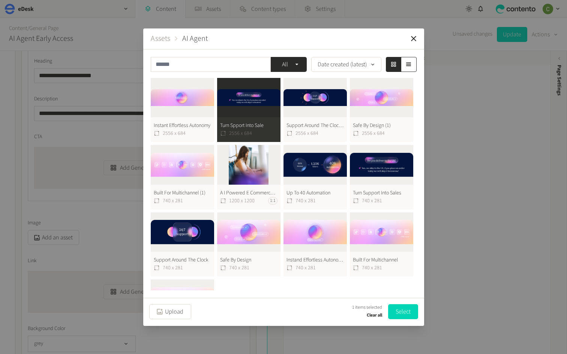
click at [405, 310] on button "Select" at bounding box center [403, 312] width 30 height 15
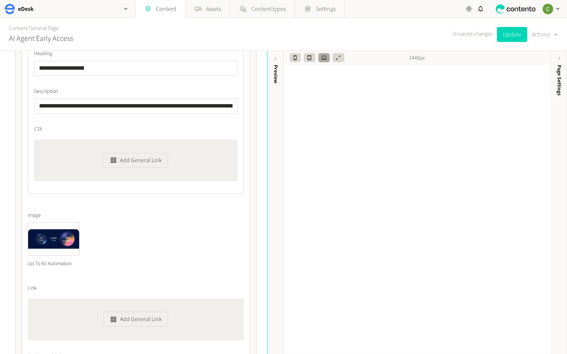
scroll to position [3531, 0]
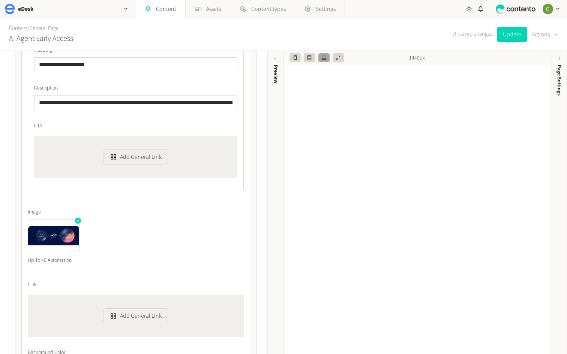
click at [75, 231] on img at bounding box center [53, 236] width 51 height 32
click at [77, 224] on icon "button" at bounding box center [77, 220] width 5 height 5
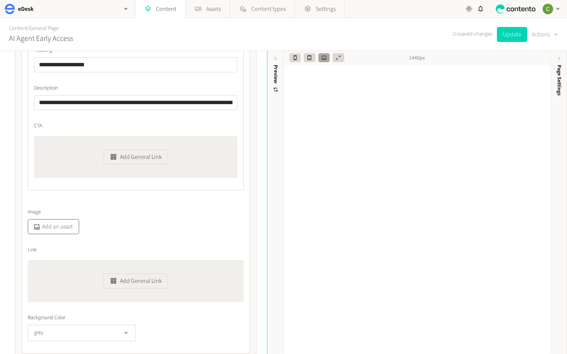
click at [65, 234] on button "Add an asset" at bounding box center [53, 226] width 51 height 15
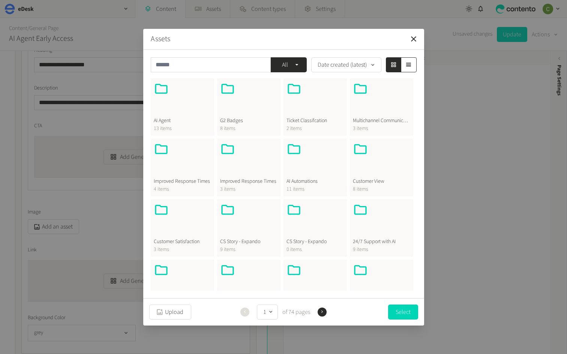
click at [176, 108] on div at bounding box center [182, 99] width 57 height 36
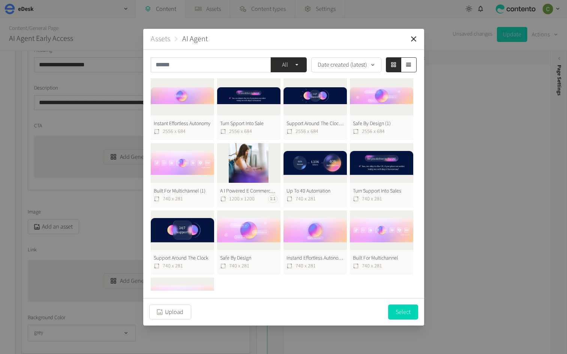
scroll to position [0, 0]
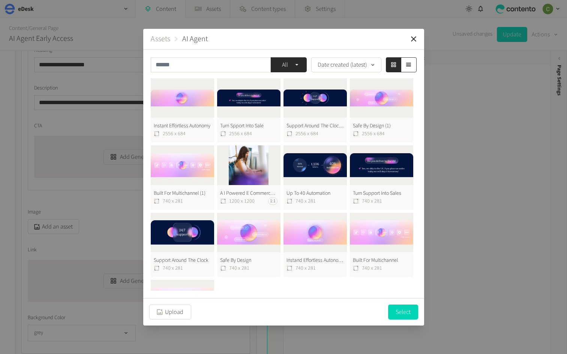
click at [305, 162] on button "Up To 40 Automation 740 x 281" at bounding box center [315, 178] width 63 height 65
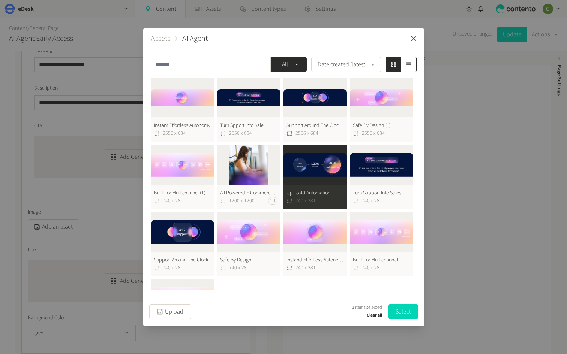
click at [414, 38] on icon "button" at bounding box center [413, 38] width 5 height 5
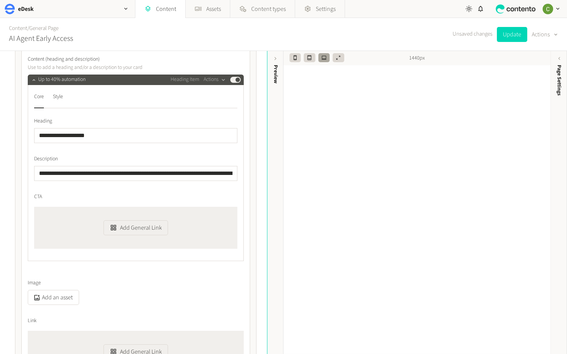
scroll to position [3466, 0]
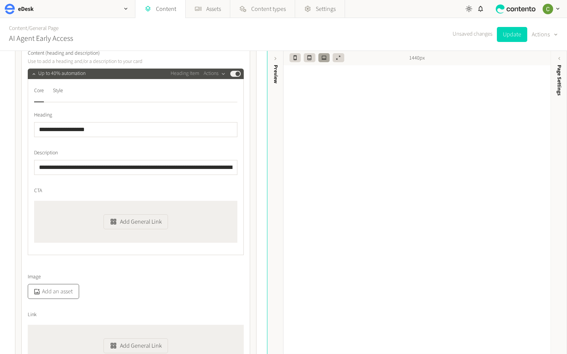
click at [54, 299] on button "Add an asset" at bounding box center [53, 291] width 51 height 15
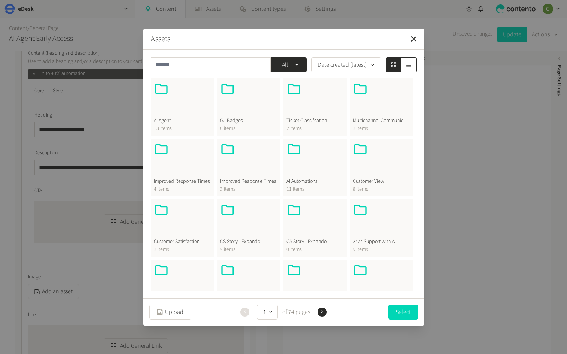
click at [170, 112] on div at bounding box center [182, 99] width 57 height 36
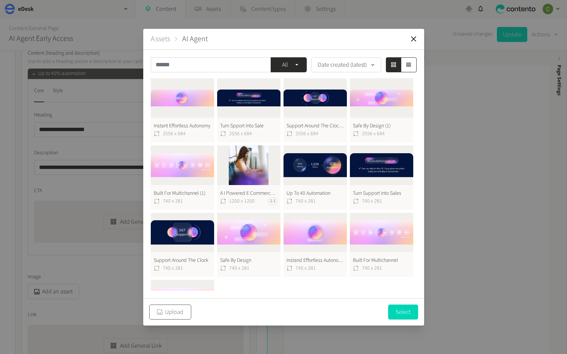
click at [176, 311] on button "Upload" at bounding box center [170, 312] width 42 height 15
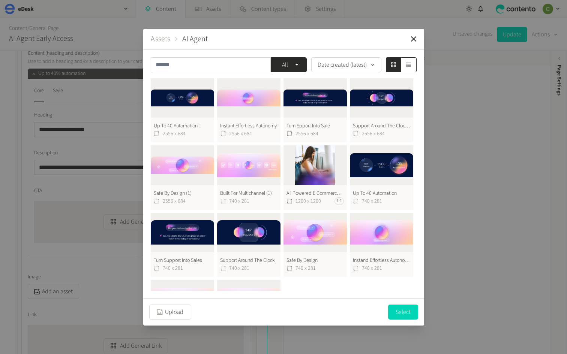
click at [184, 101] on button "Up To 40 Automation 1 2556 x 684" at bounding box center [182, 110] width 63 height 65
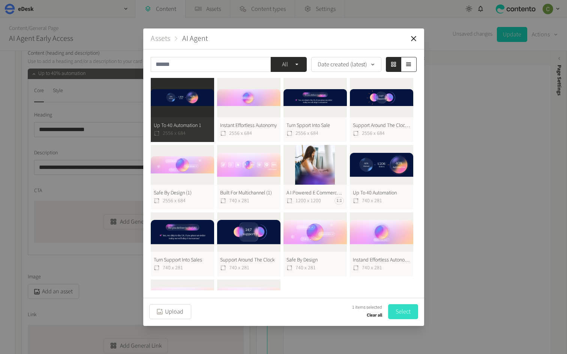
click at [404, 308] on button "Select" at bounding box center [403, 312] width 30 height 15
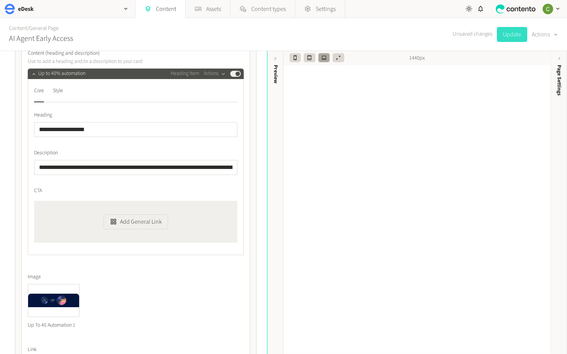
click at [510, 35] on button "Update" at bounding box center [512, 34] width 30 height 15
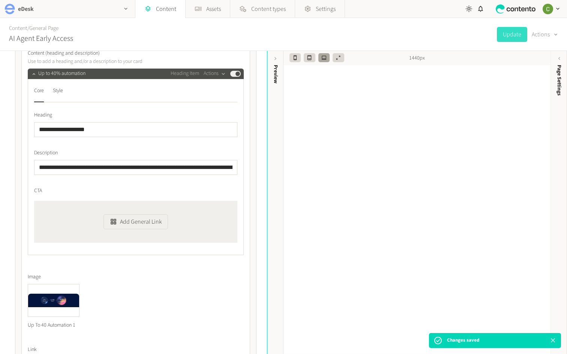
click at [124, 7] on icon "button" at bounding box center [126, 9] width 6 height 6
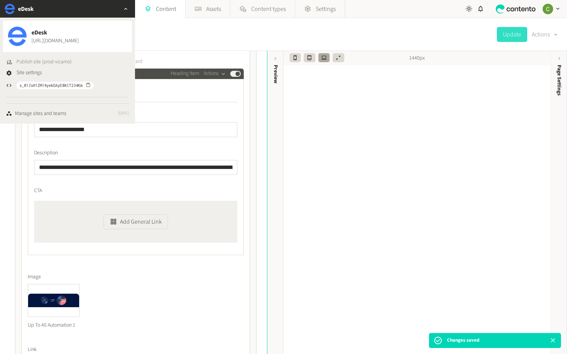
click at [38, 59] on span "Publish site (prod-vizamo)" at bounding box center [44, 62] width 55 height 8
